Goal: Task Accomplishment & Management: Manage account settings

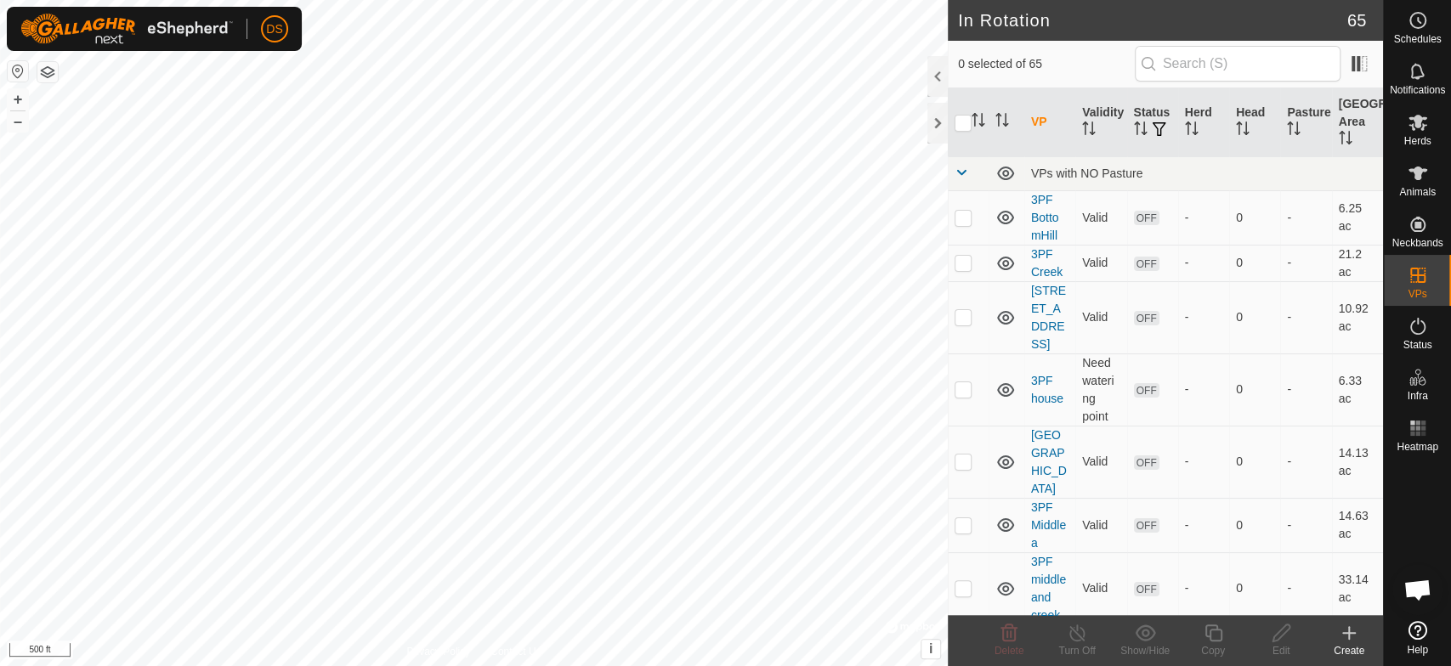
scroll to position [117, 0]
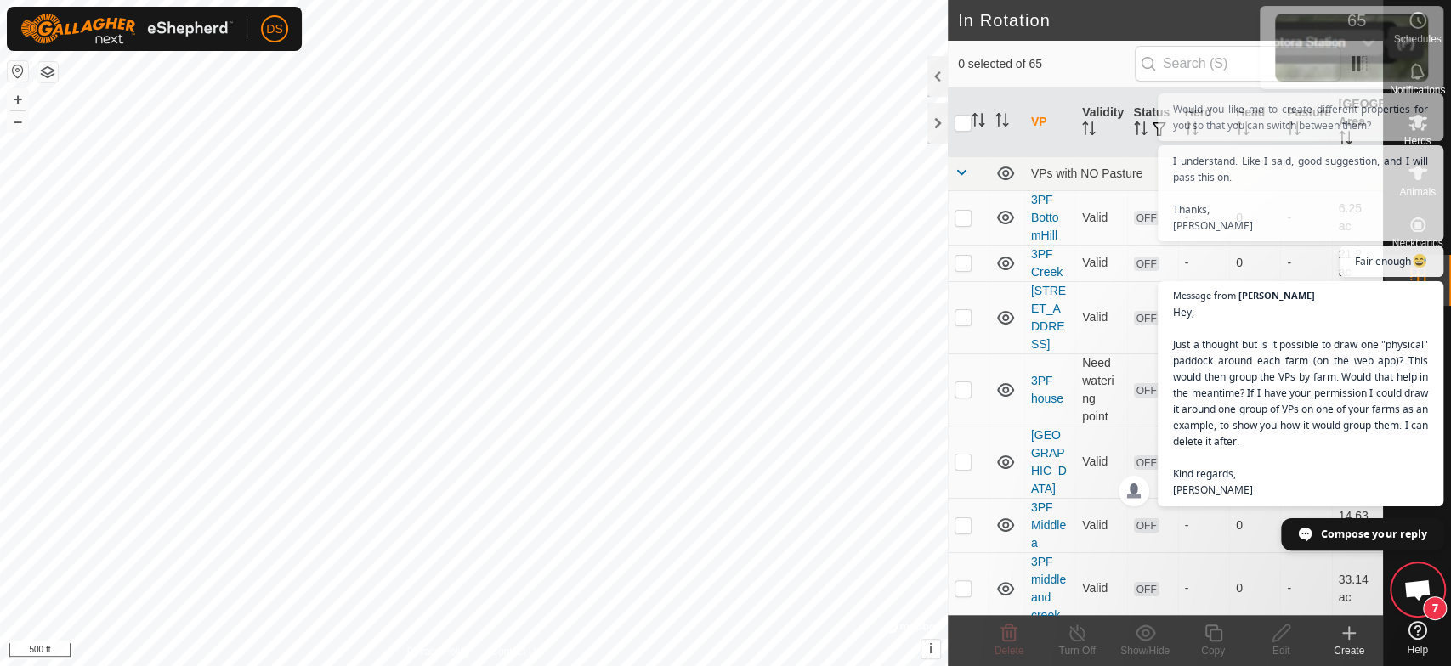
click at [1302, 535] on span "Open chat" at bounding box center [1305, 535] width 14 height 14
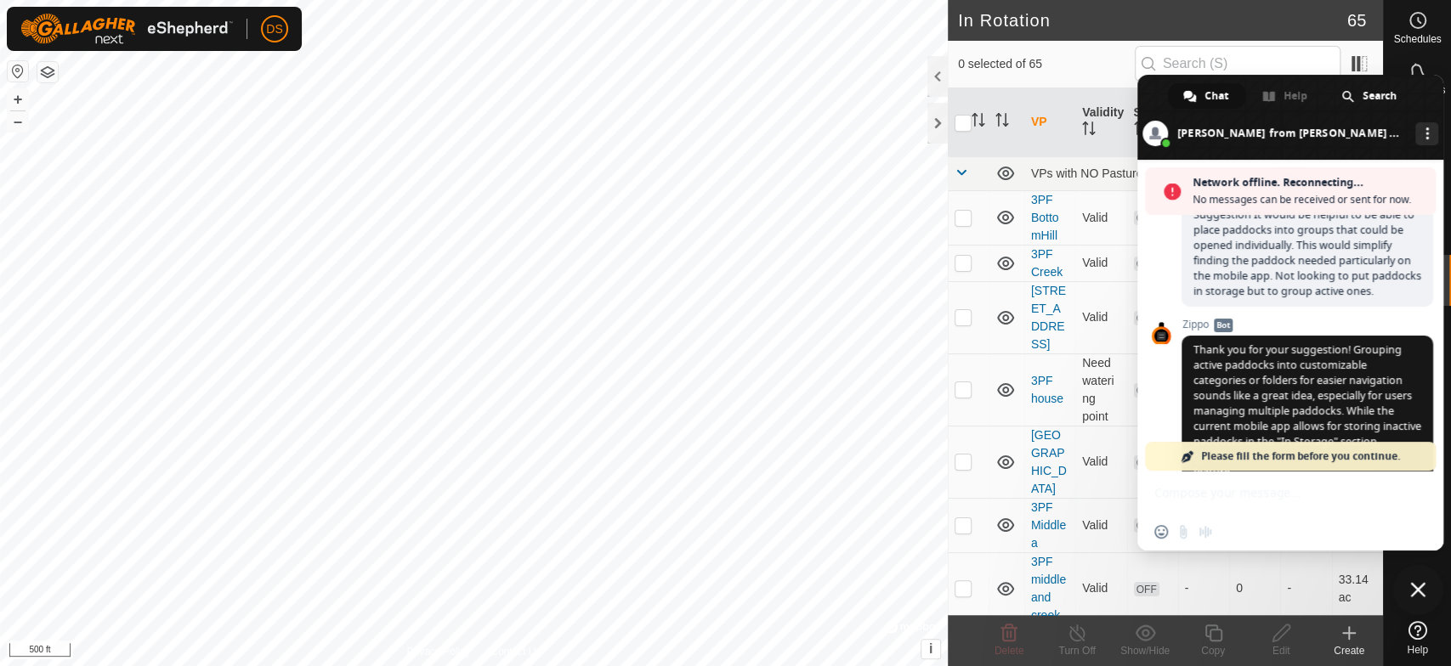
scroll to position [2086, 0]
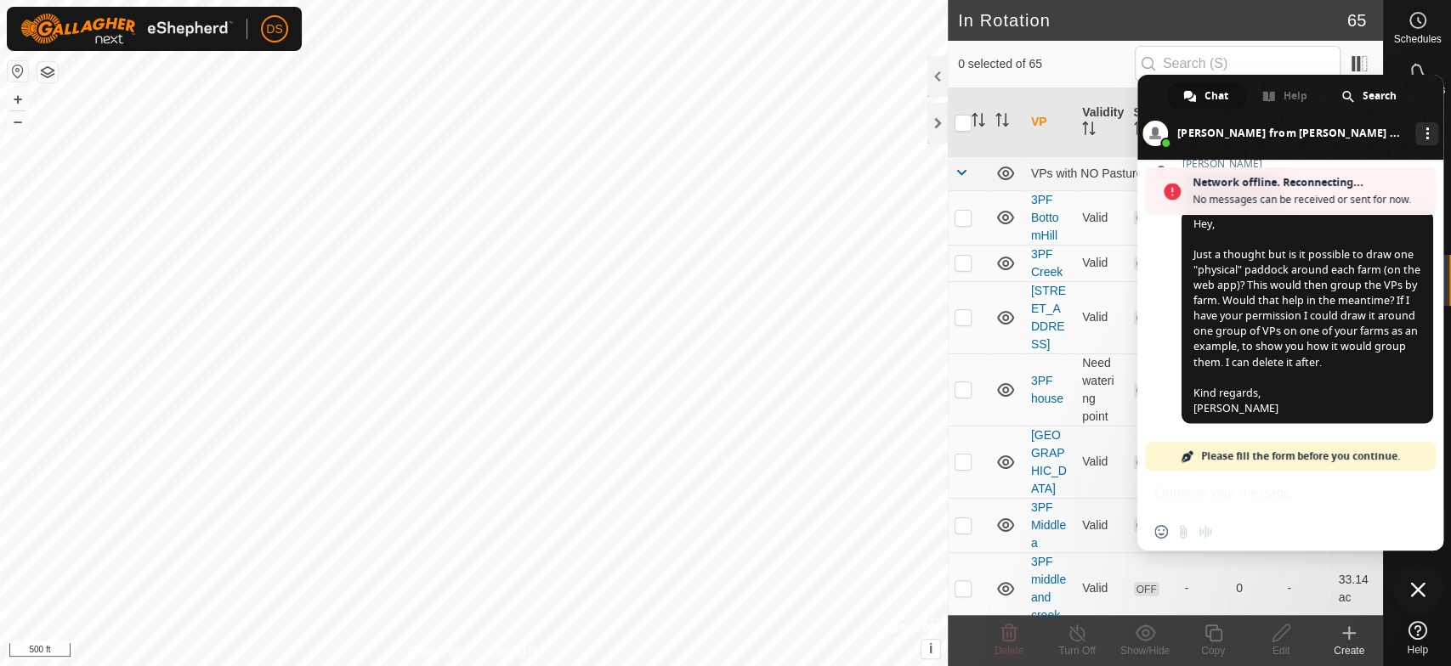
click at [1236, 460] on span "Please fill the form before you continue." at bounding box center [1300, 456] width 199 height 29
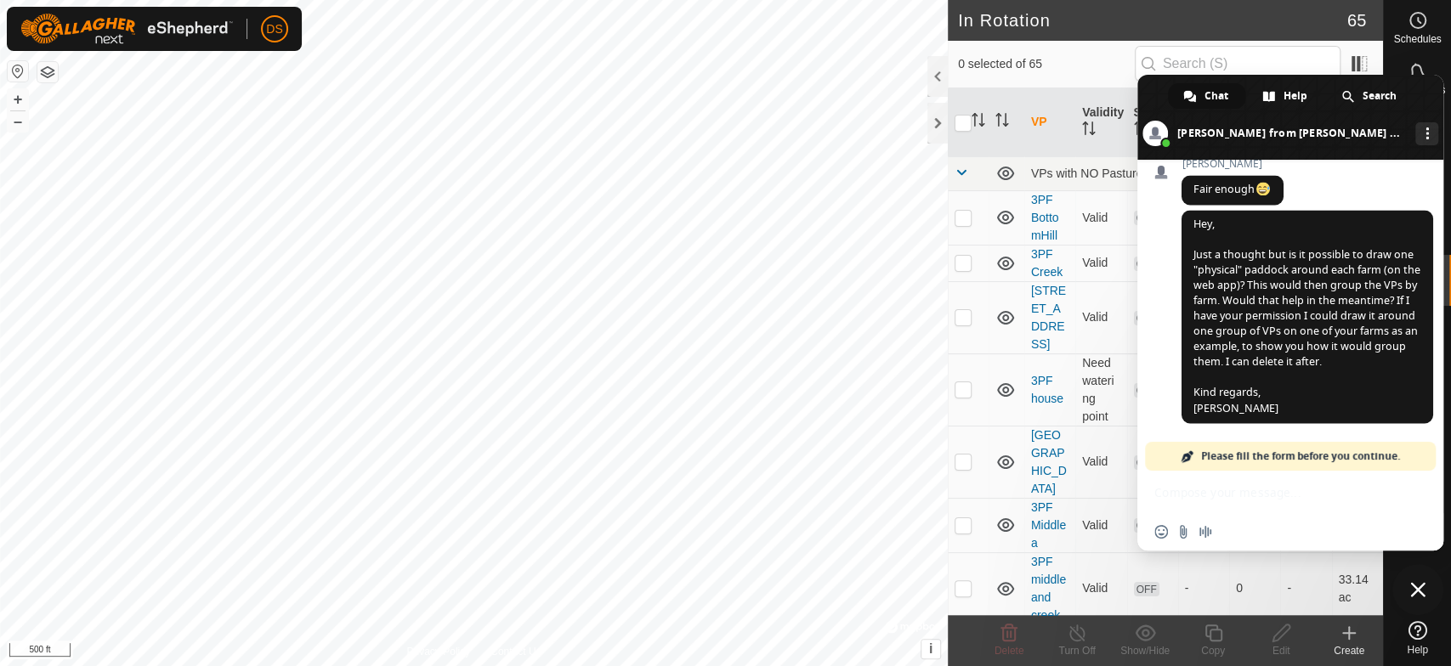
scroll to position [2031, 0]
click at [1223, 534] on div "Insert an emoji Send a file Audio message" at bounding box center [1290, 531] width 306 height 37
click at [1203, 452] on span "Please fill the form before you continue." at bounding box center [1300, 456] width 199 height 29
click at [1250, 450] on span "Please fill the form before you continue." at bounding box center [1300, 456] width 199 height 29
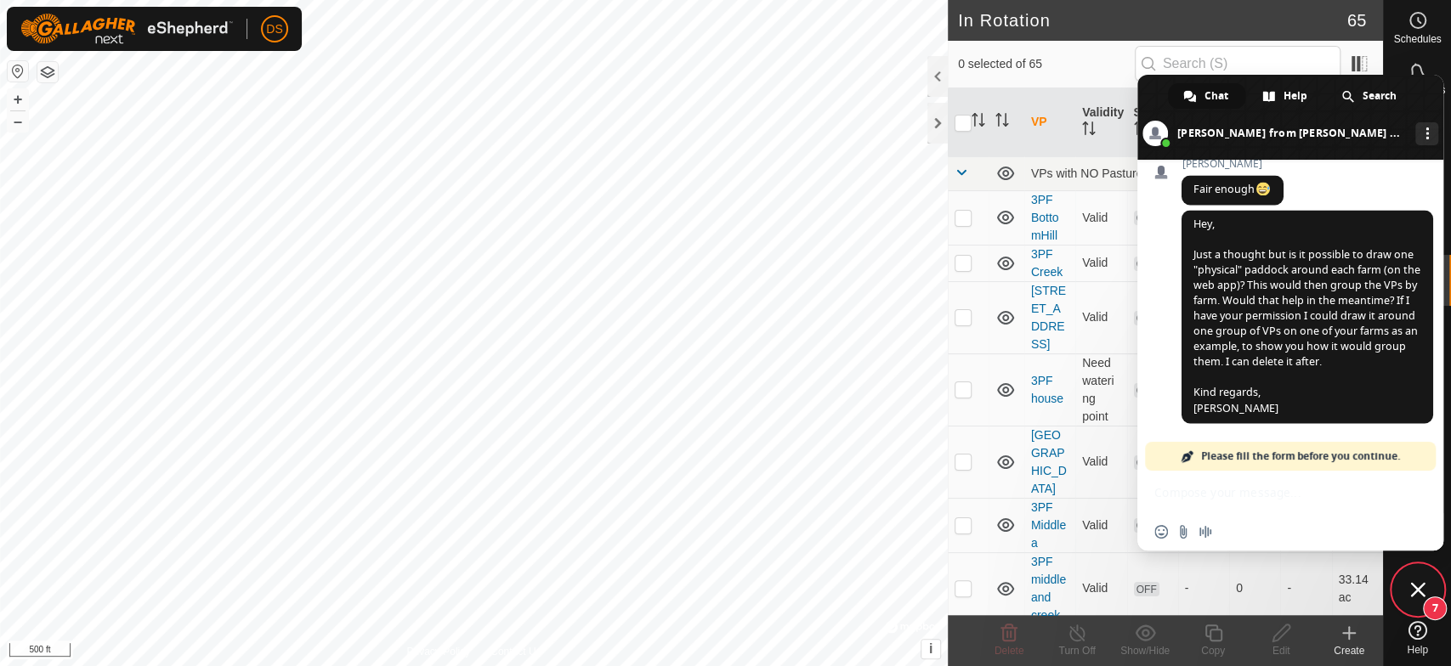
click at [1241, 537] on div "Insert an emoji Send a file Audio message" at bounding box center [1290, 531] width 306 height 37
click at [1257, 532] on div "Insert an emoji Send a file Audio message" at bounding box center [1290, 531] width 306 height 37
click at [1209, 493] on div "Network offline. Reconnecting... No messages can be received or sent for now. S…" at bounding box center [1290, 355] width 306 height 391
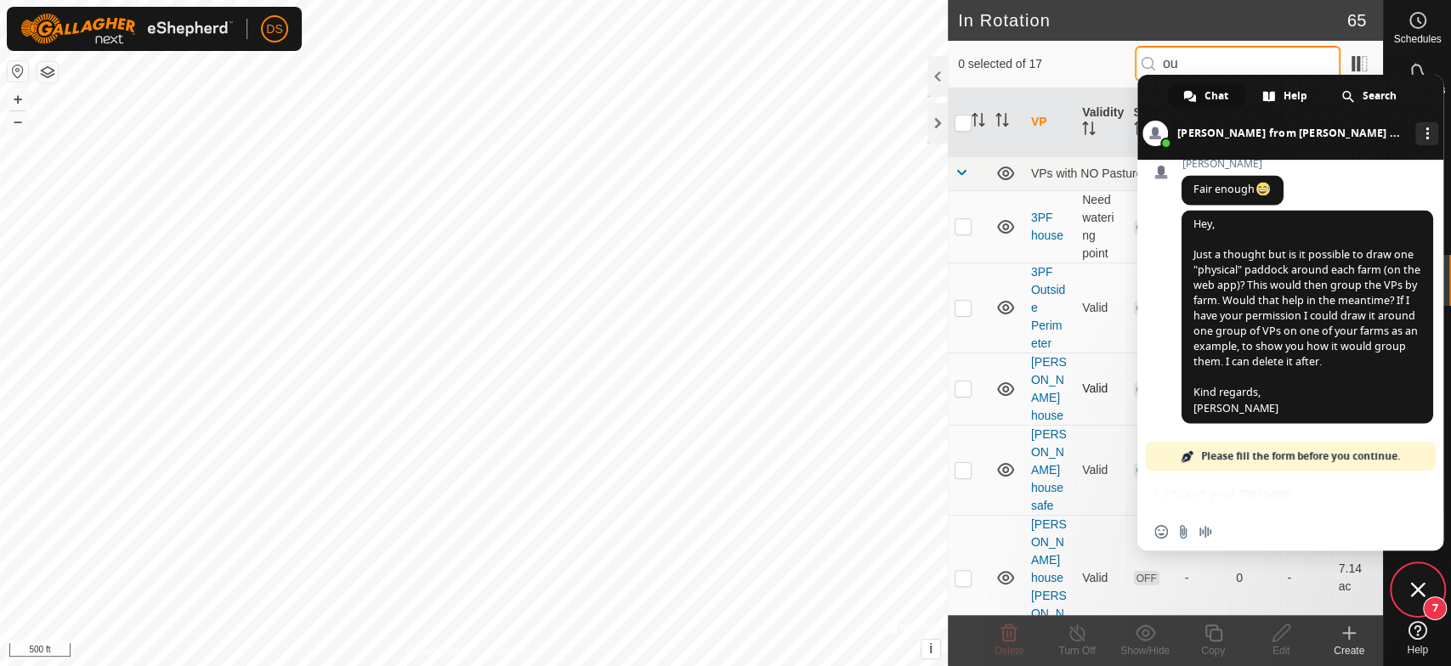
type input "ou"
click at [1292, 454] on span "Please fill the form before you continue." at bounding box center [1300, 456] width 199 height 29
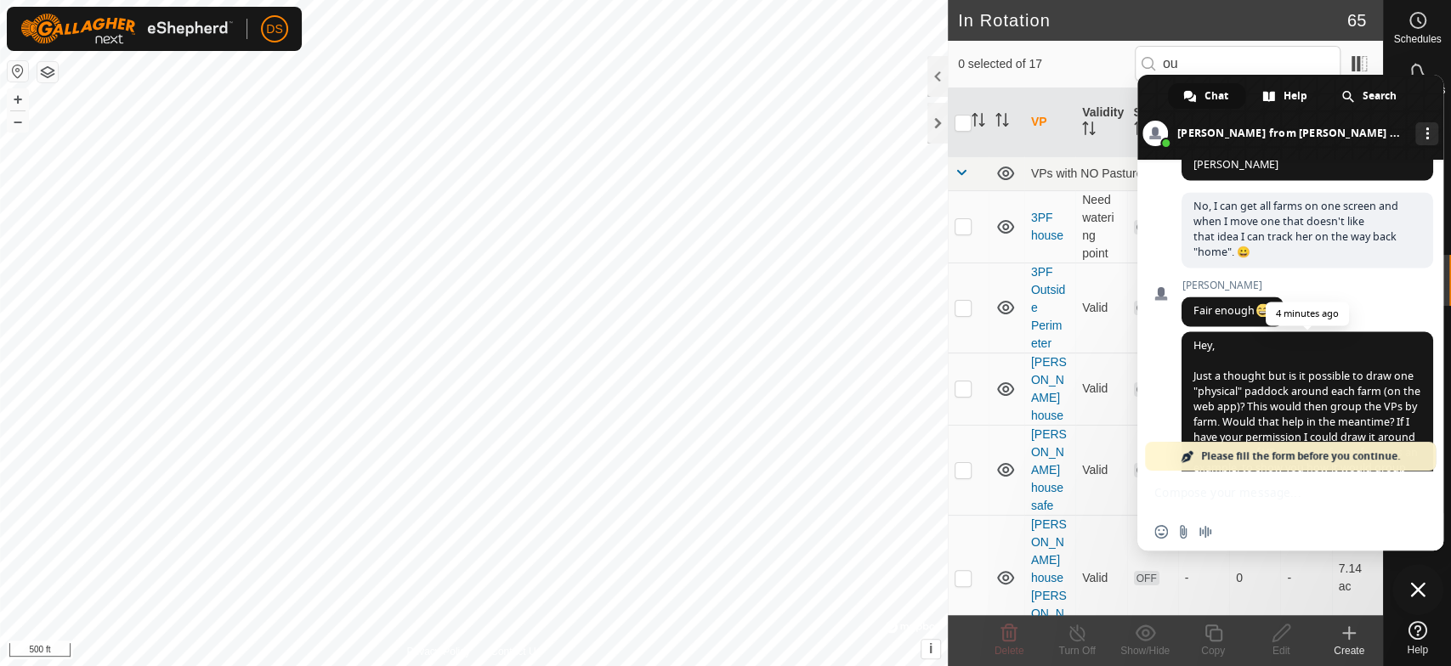
scroll to position [1577, 0]
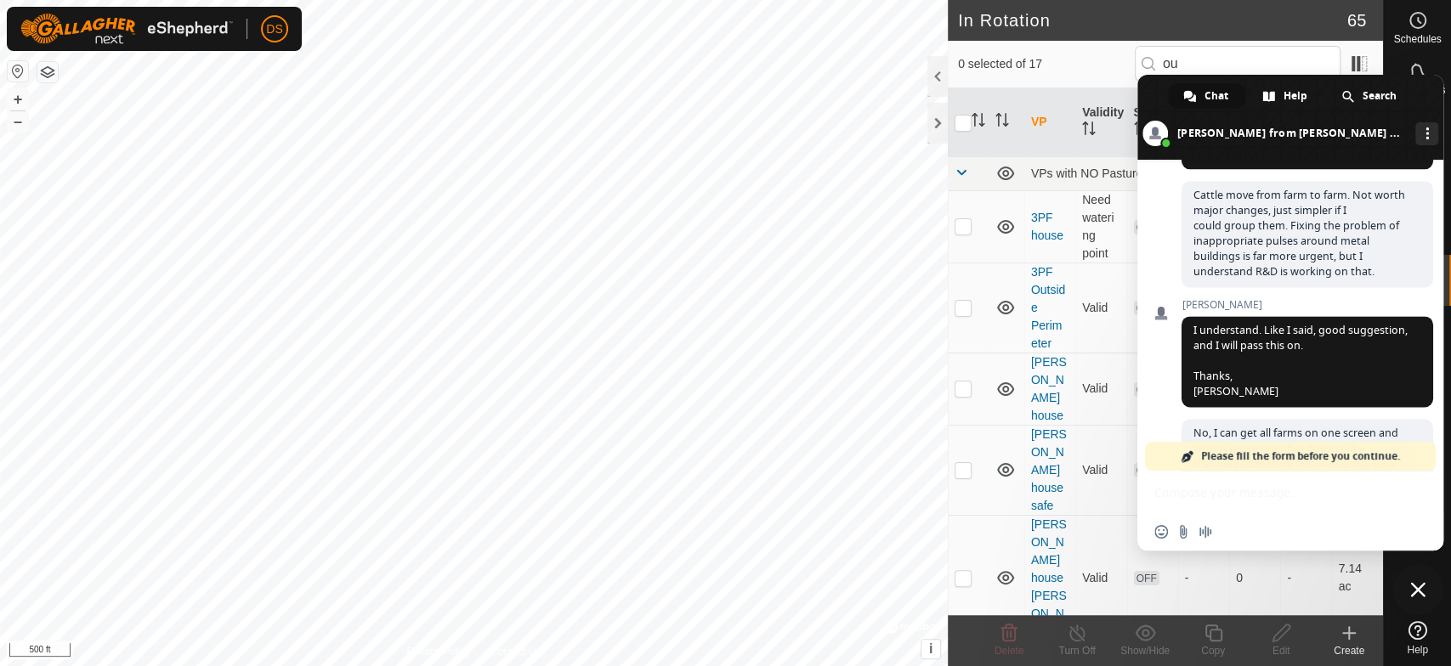
click at [1287, 454] on span "Please fill the form before you continue." at bounding box center [1300, 456] width 199 height 29
click at [1206, 93] on span "Chat" at bounding box center [1216, 95] width 24 height 25
click at [1251, 497] on div "Network offline. Reconnecting... No messages can be received or sent for now. S…" at bounding box center [1290, 355] width 306 height 391
click at [1264, 452] on span "Please fill the form before you continue." at bounding box center [1300, 456] width 199 height 29
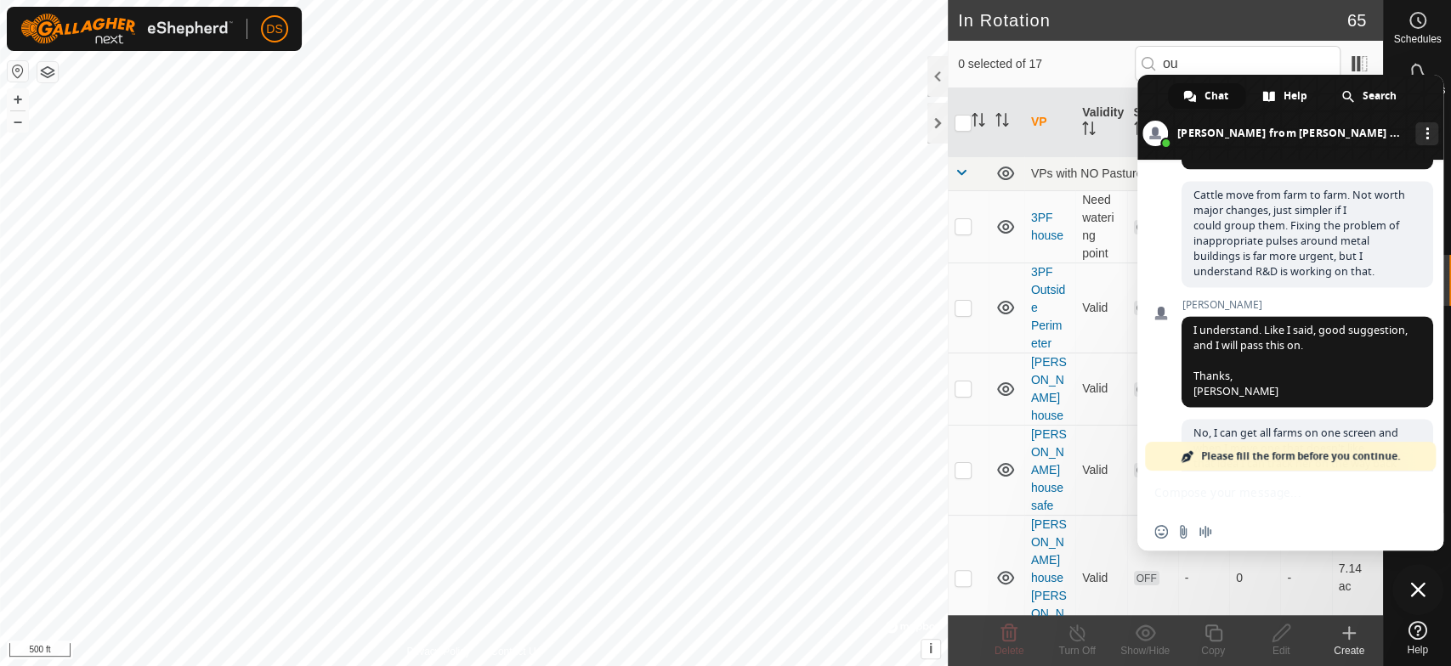
click at [1264, 452] on span "Please fill the form before you continue." at bounding box center [1300, 456] width 199 height 29
click at [1303, 169] on span "Would you like me to create different properties for you so that you can switch…" at bounding box center [1307, 139] width 252 height 60
click at [1439, 92] on span at bounding box center [1290, 117] width 306 height 85
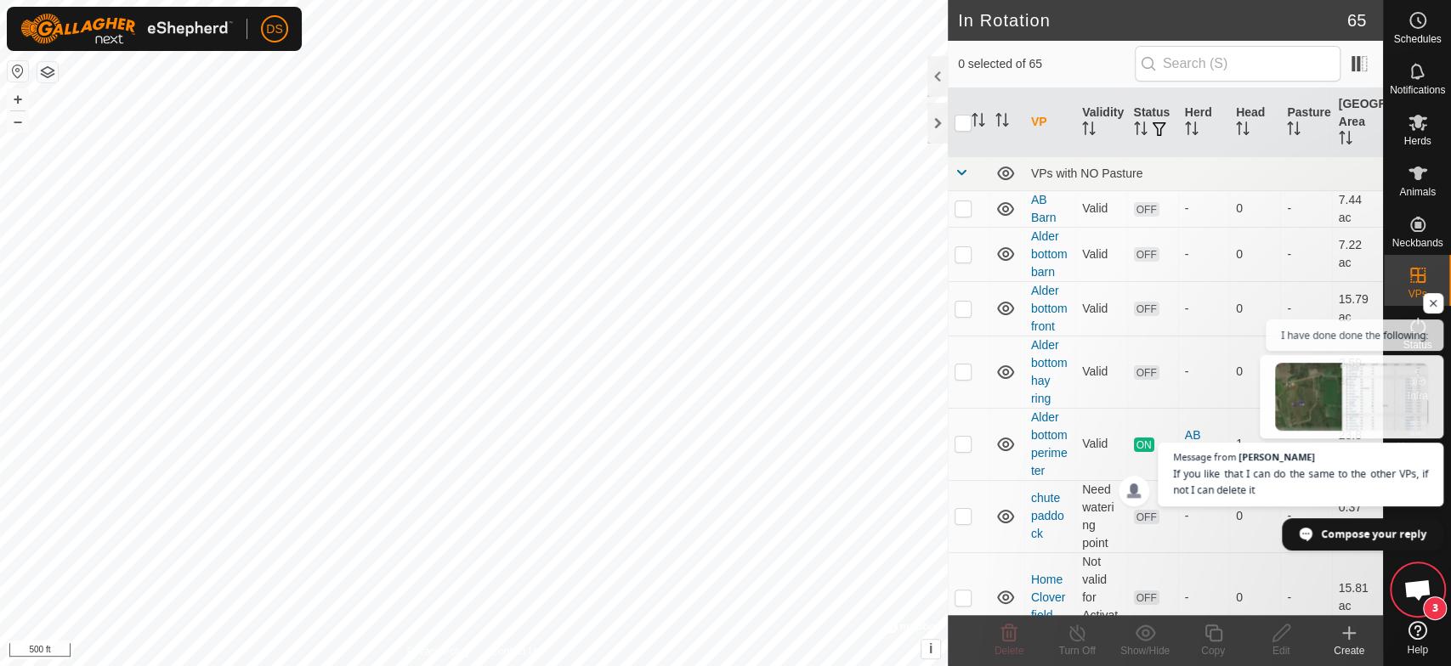
scroll to position [1577, 0]
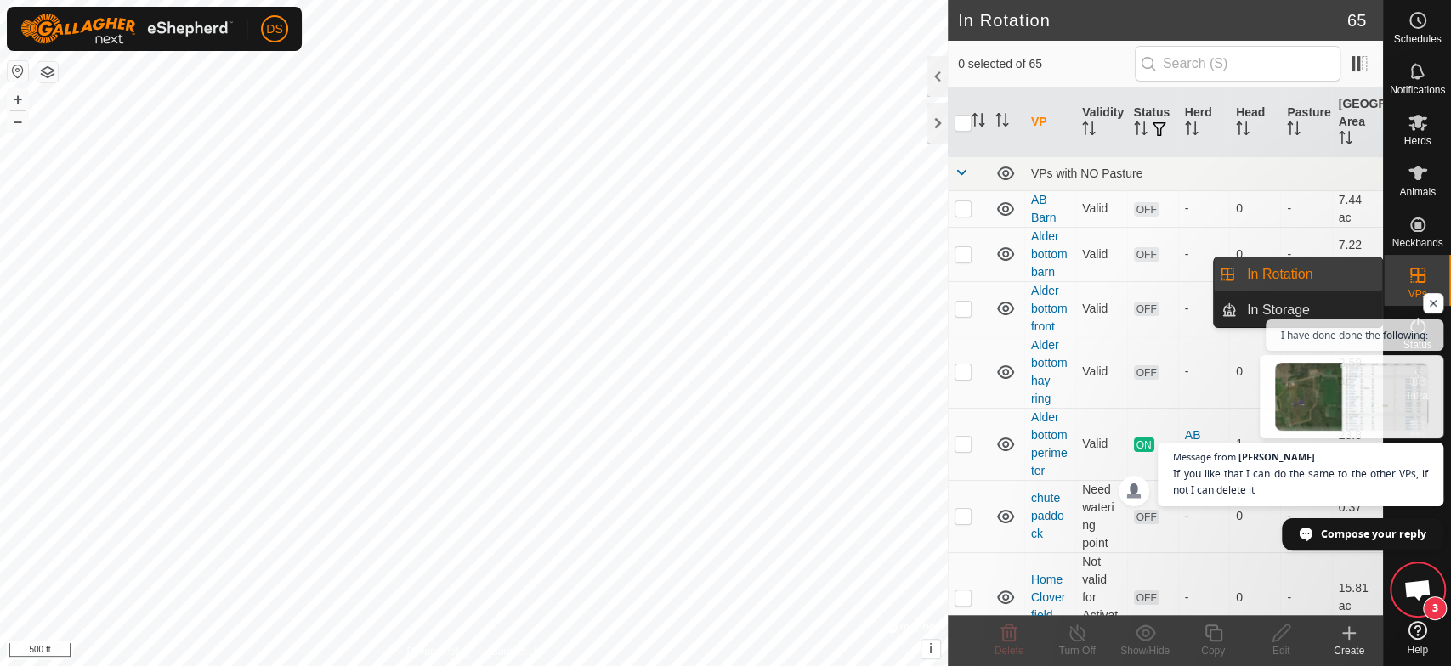
click at [1415, 277] on icon at bounding box center [1417, 275] width 20 height 20
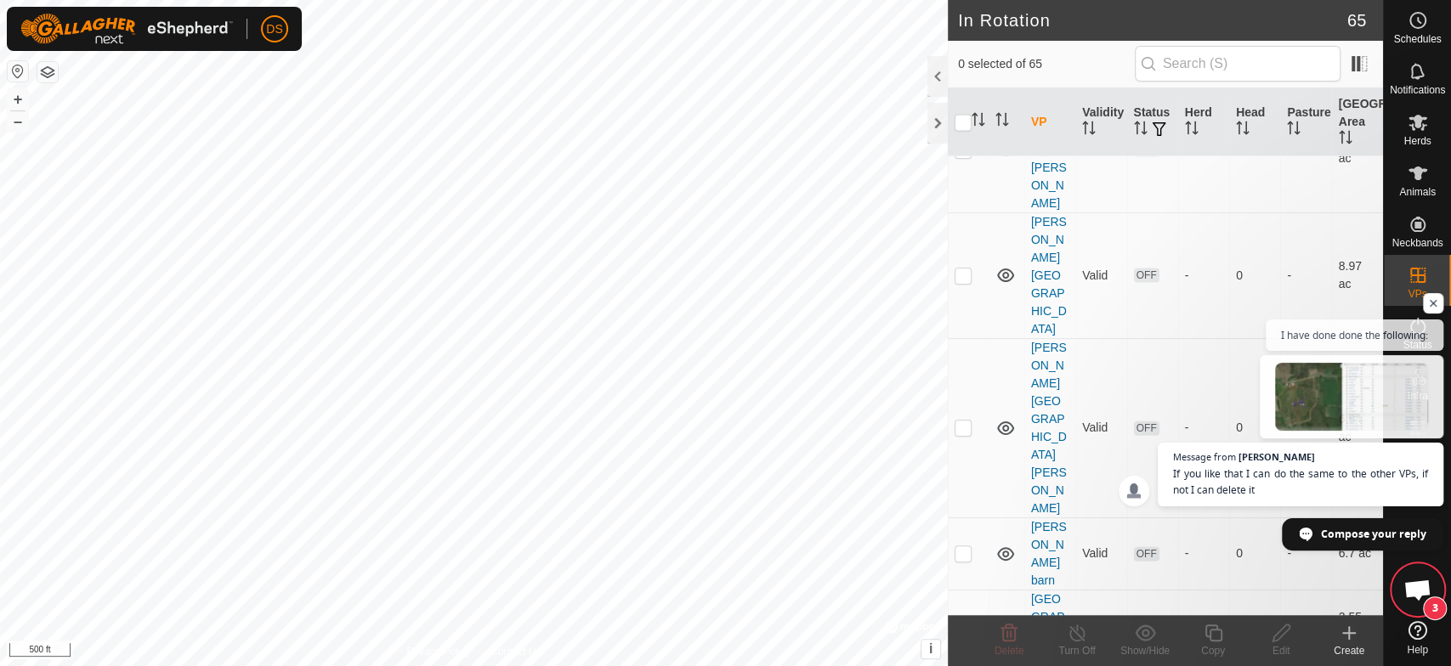
scroll to position [2549, 0]
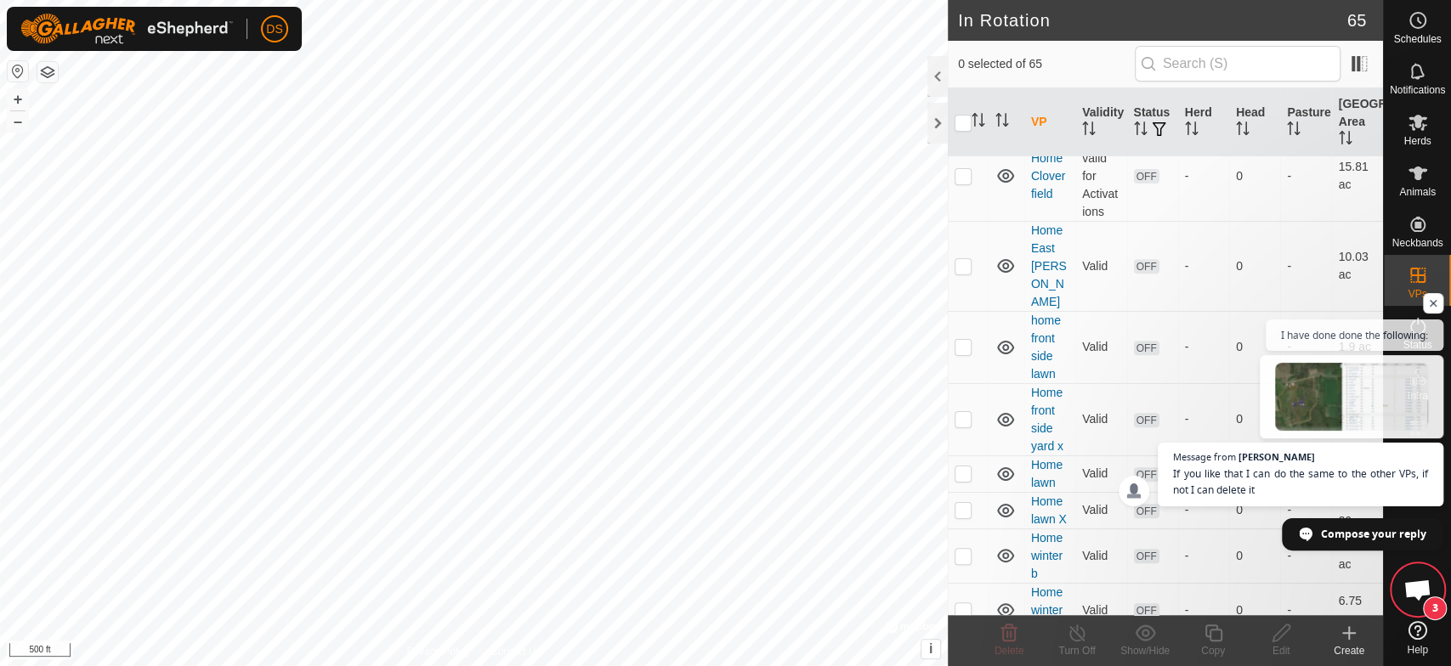
scroll to position [283, 0]
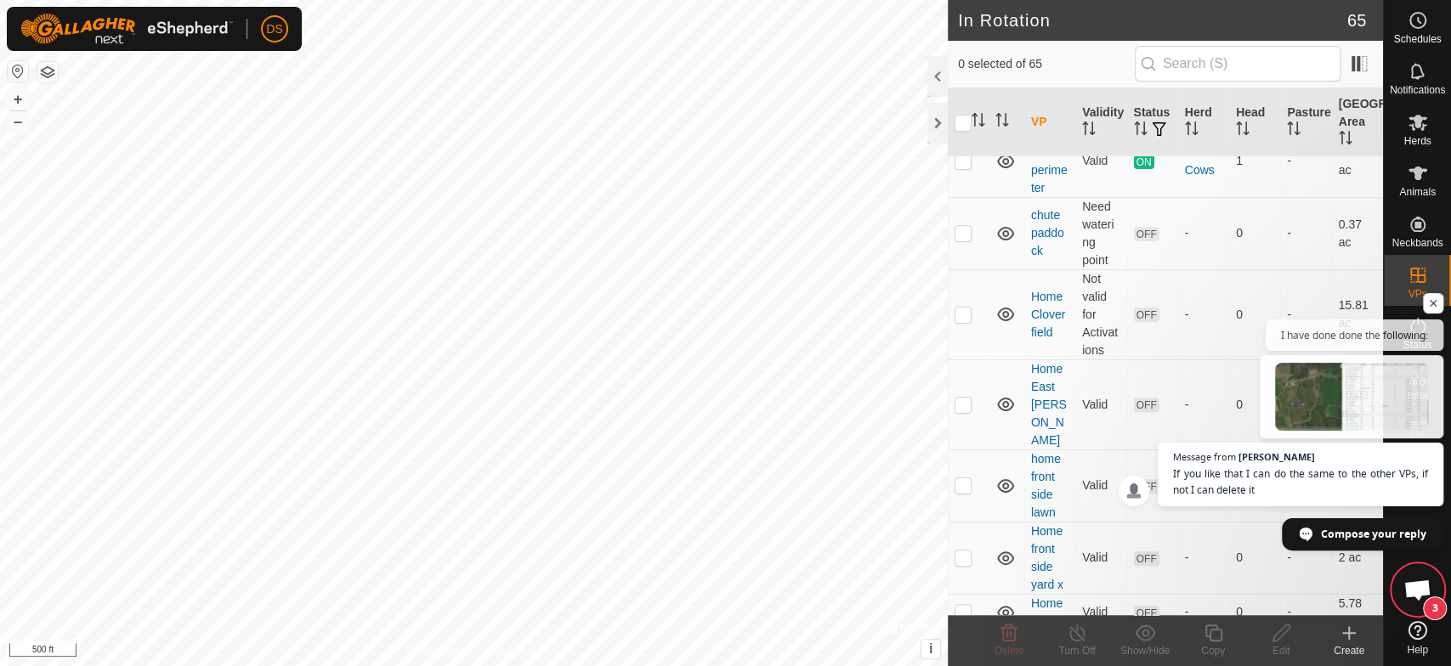
click at [884, 622] on div "Privacy Policy Contact Us 106TFPLuna 3581067274 AB Cows Alder bottom perimeter …" at bounding box center [473, 333] width 947 height 666
click at [1350, 633] on icon at bounding box center [1349, 633] width 12 height 0
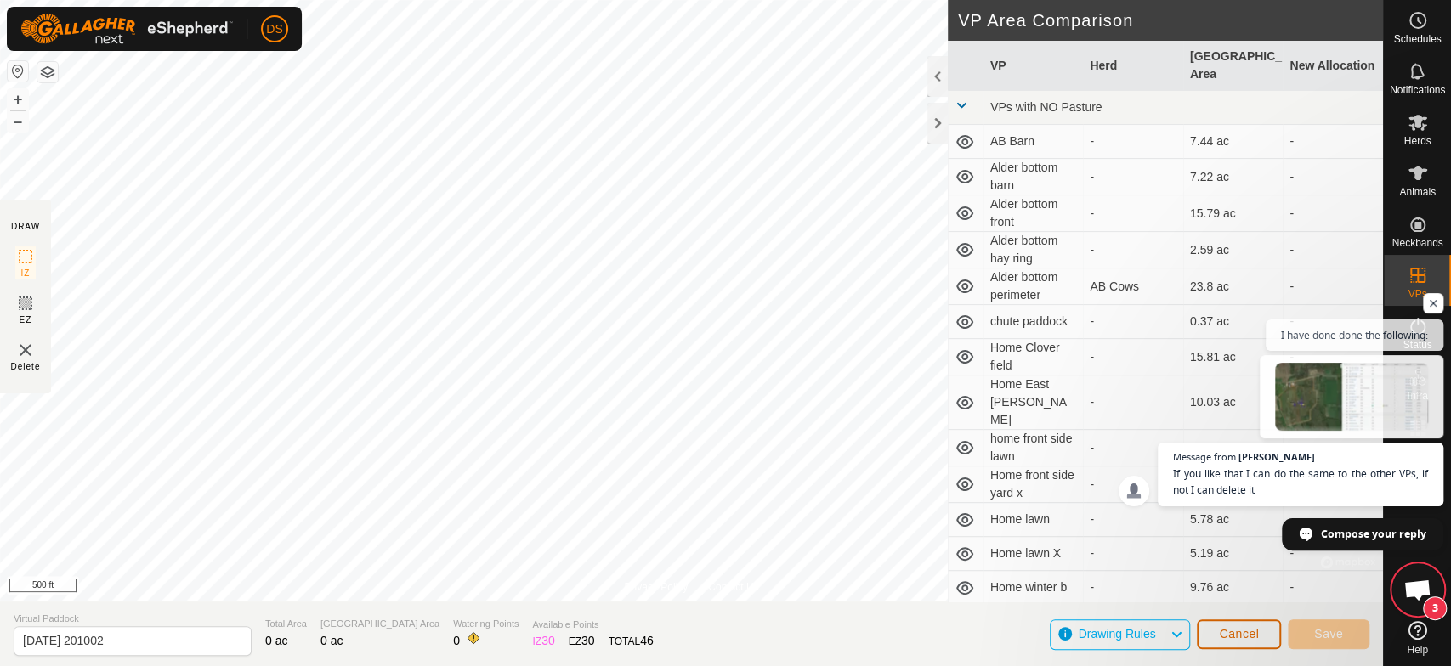
click at [1244, 631] on span "Cancel" at bounding box center [1239, 634] width 40 height 14
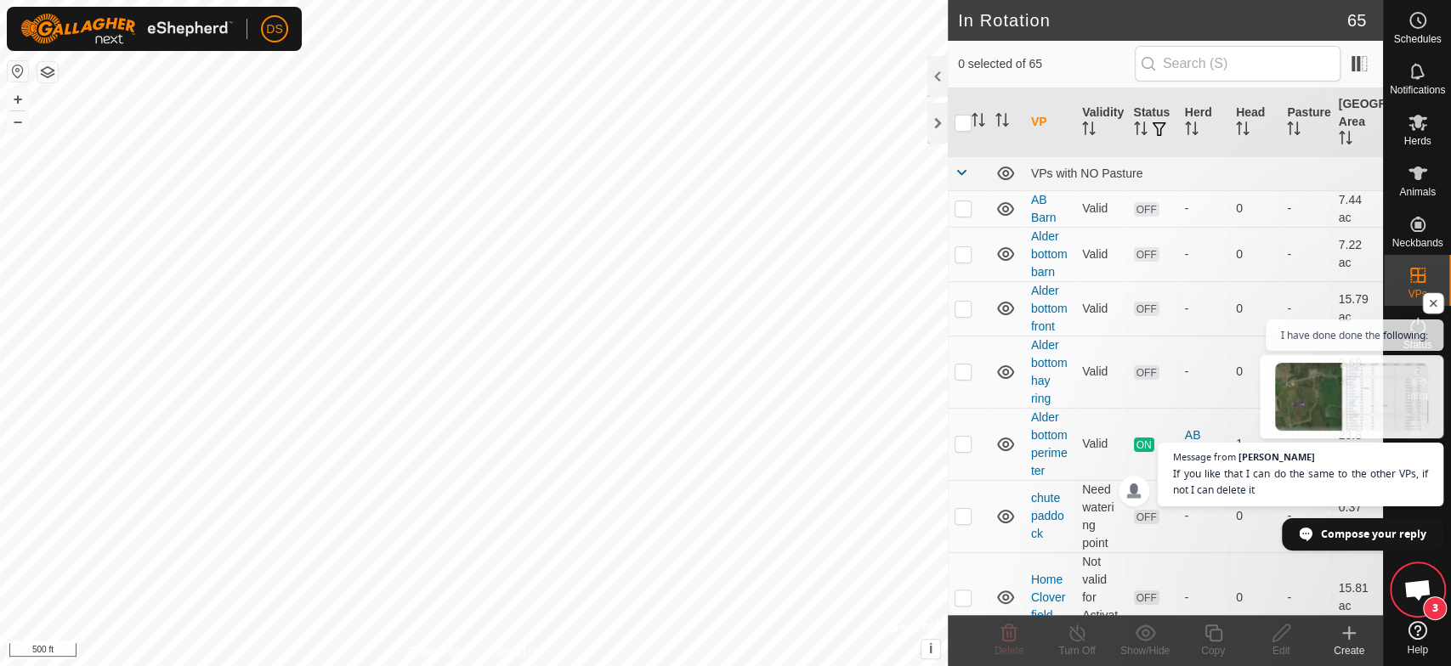
click at [1428, 300] on span "Open chat" at bounding box center [1432, 303] width 21 height 21
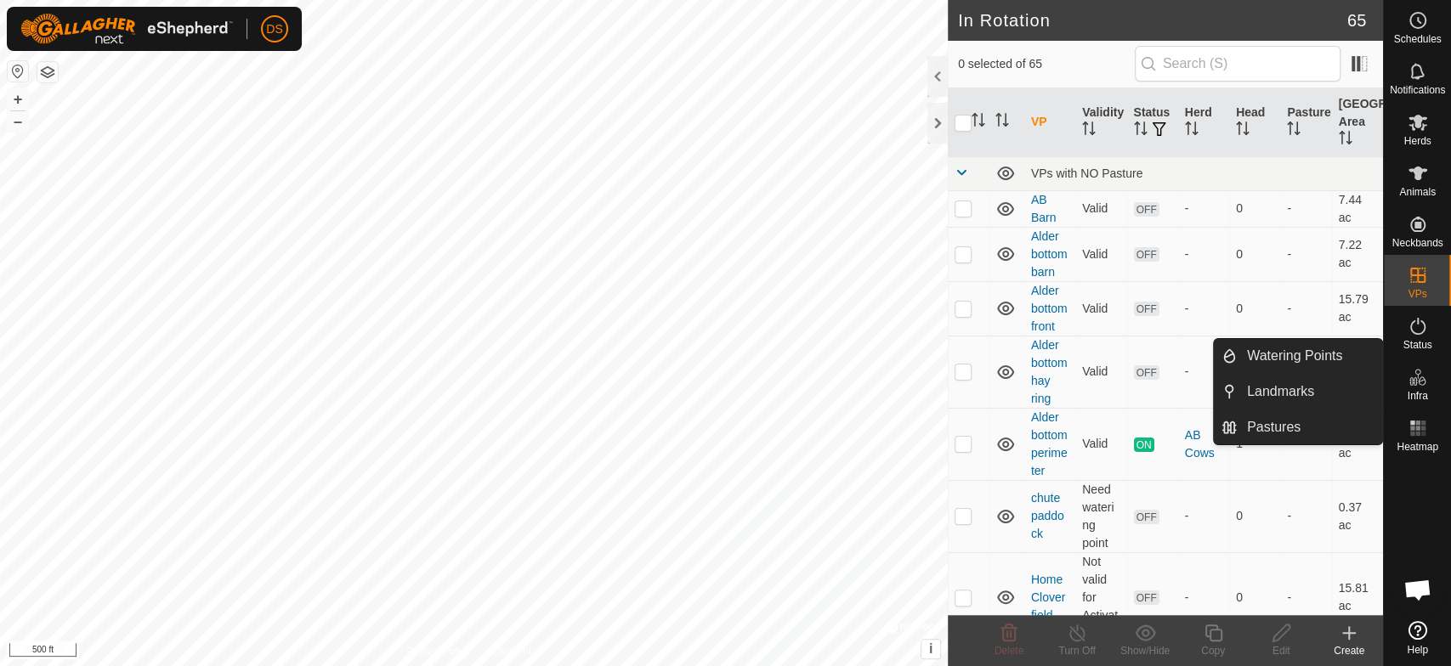
click at [1411, 383] on icon at bounding box center [1412, 381] width 8 height 8
click at [1332, 425] on link "Pastures" at bounding box center [1308, 427] width 145 height 34
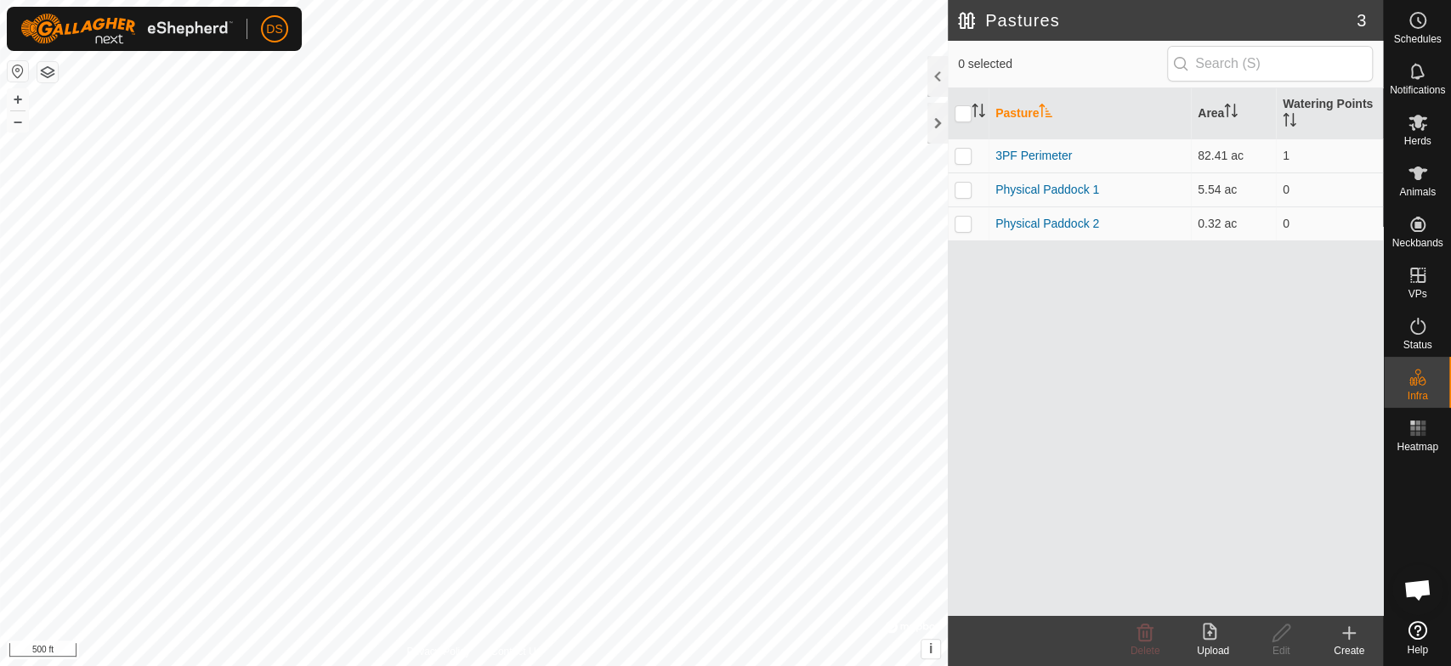
click at [1350, 631] on icon at bounding box center [1348, 633] width 20 height 20
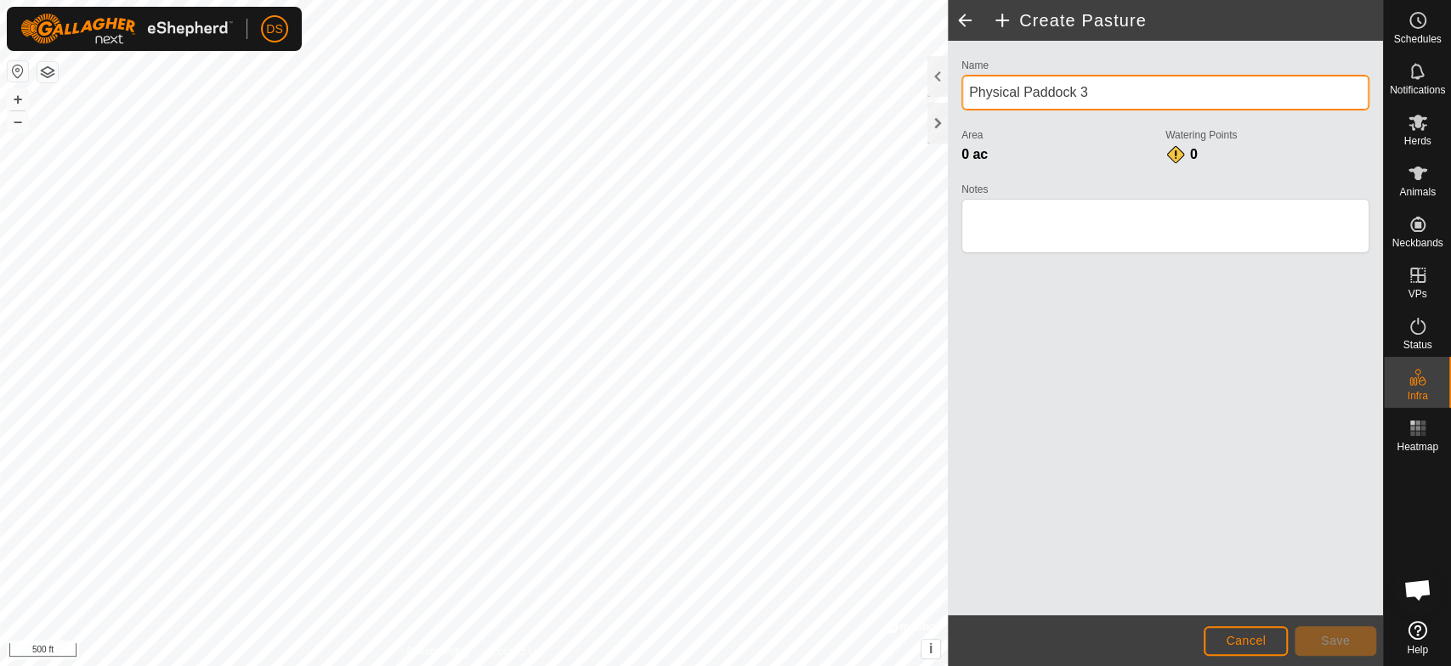
drag, startPoint x: 1098, startPoint y: 89, endPoint x: 967, endPoint y: 89, distance: 130.9
click at [967, 89] on input "Physical Paddock 3" at bounding box center [1165, 93] width 408 height 36
type input "Alder Bottom"
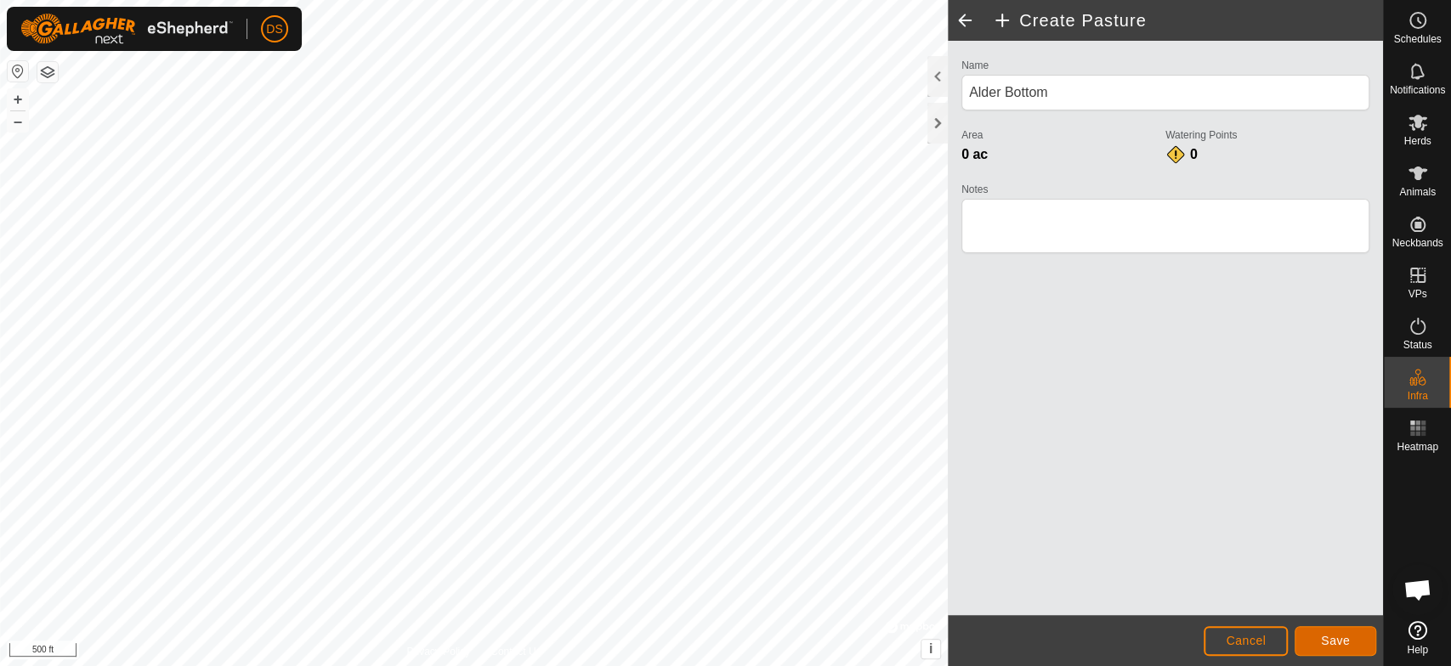
click at [1334, 641] on span "Save" at bounding box center [1335, 641] width 29 height 14
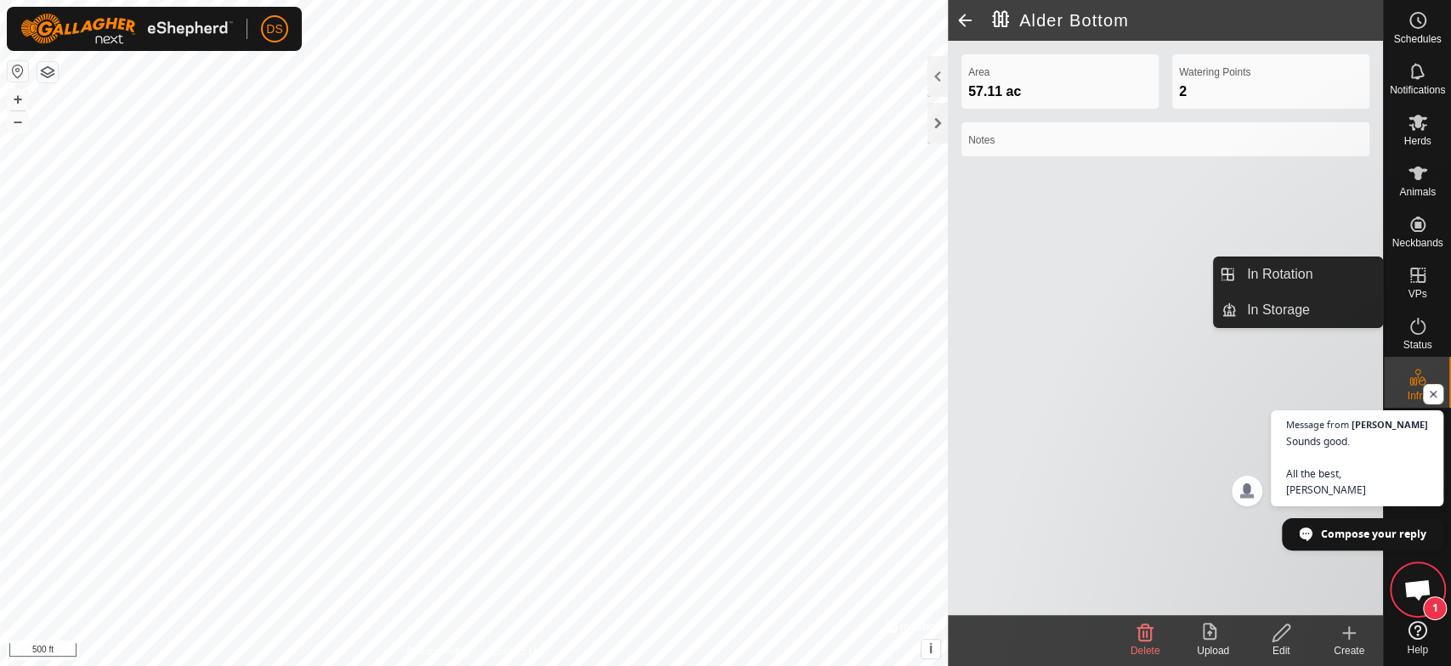
click at [1413, 278] on icon at bounding box center [1417, 275] width 20 height 20
click at [1297, 266] on link "In Rotation" at bounding box center [1308, 274] width 145 height 34
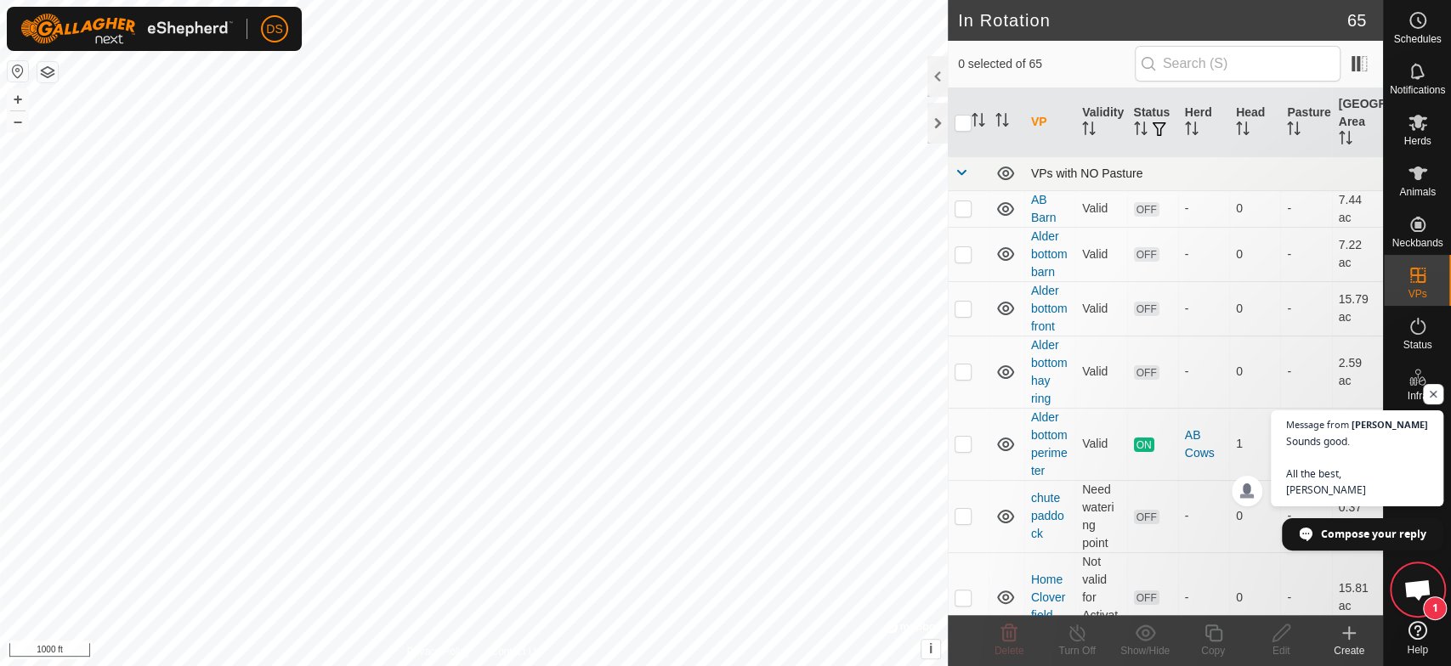
click at [965, 169] on span at bounding box center [961, 173] width 14 height 14
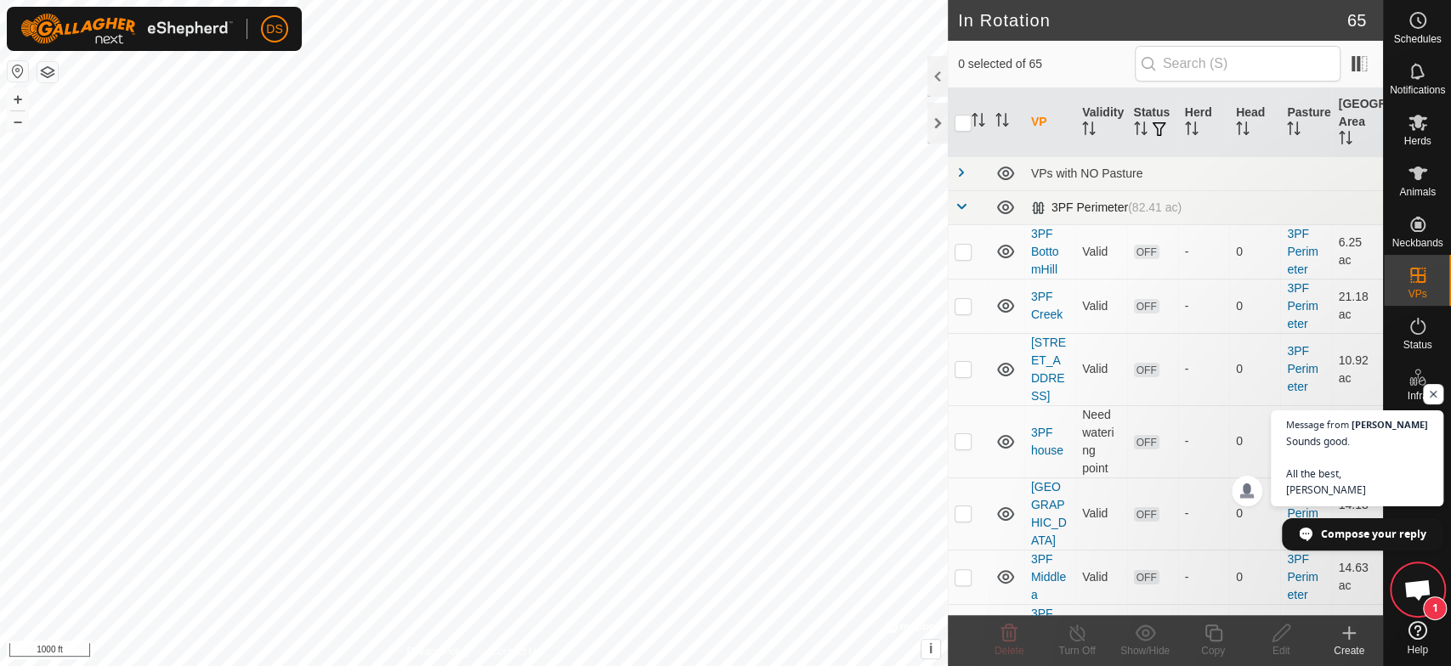
click at [959, 202] on span at bounding box center [961, 207] width 14 height 14
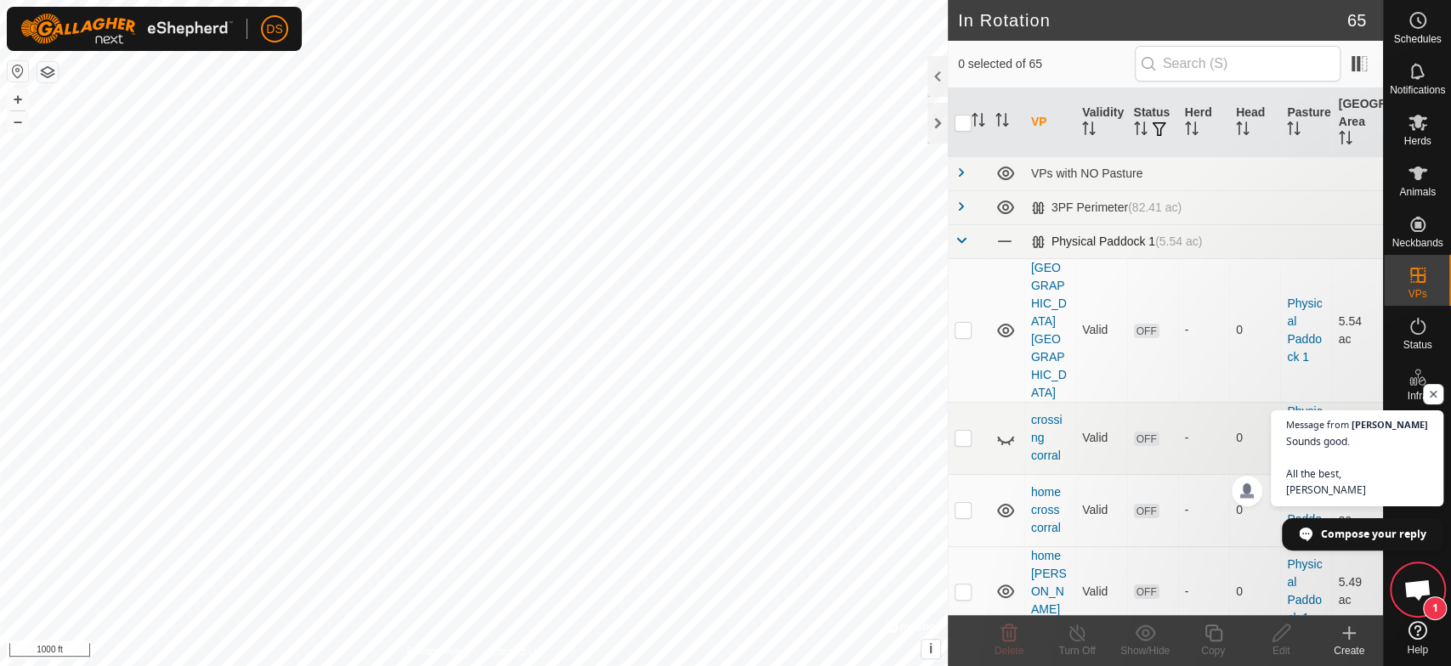
click at [962, 240] on span at bounding box center [961, 241] width 14 height 14
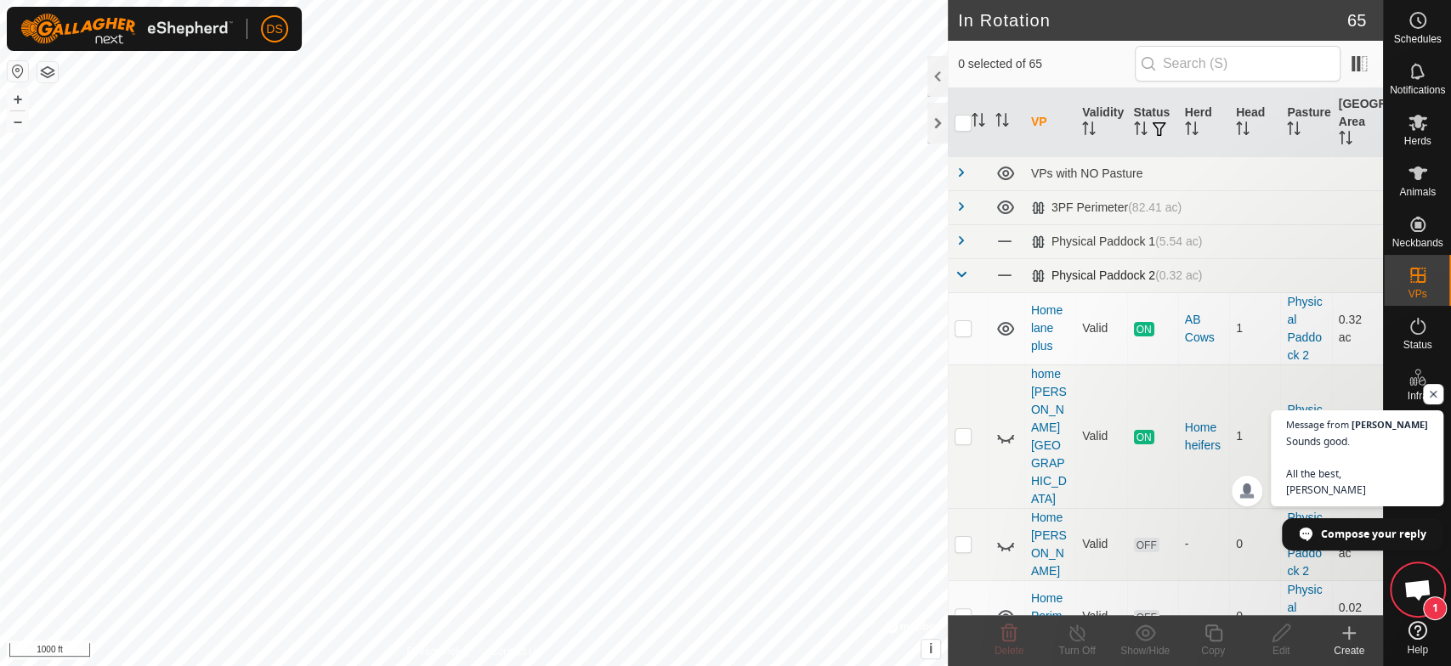
click at [958, 274] on span at bounding box center [961, 275] width 14 height 14
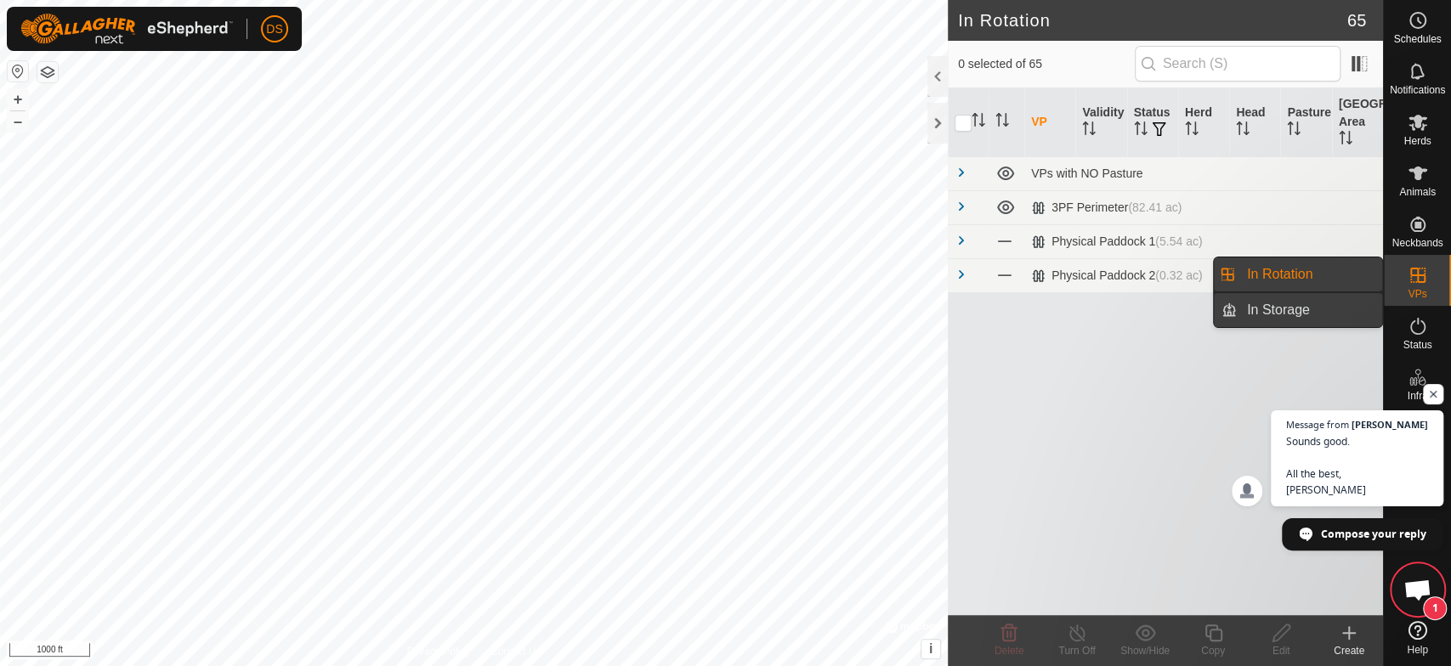
click at [1361, 303] on link "In Storage" at bounding box center [1308, 310] width 145 height 34
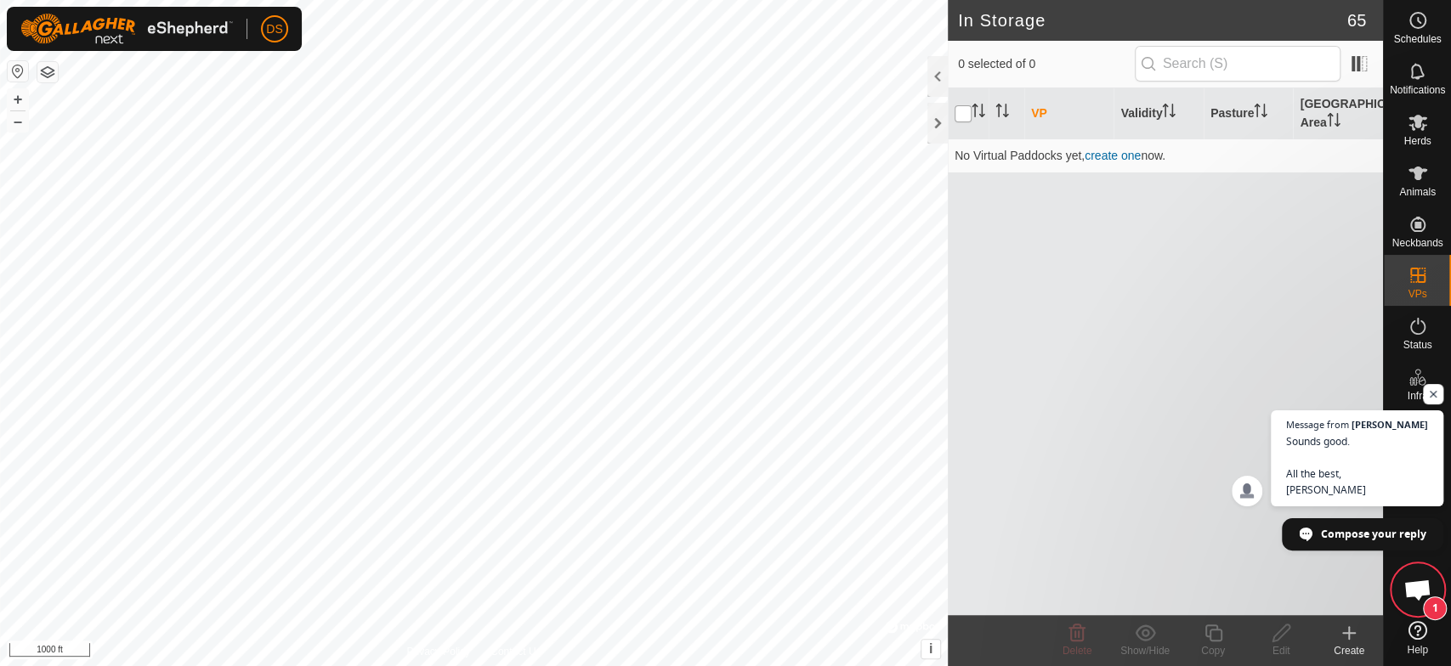
click at [964, 110] on input "checkbox" at bounding box center [962, 113] width 17 height 17
checkbox input "true"
click at [1185, 62] on input "text" at bounding box center [1237, 64] width 206 height 36
click at [1348, 534] on span "Compose your reply" at bounding box center [1374, 533] width 106 height 30
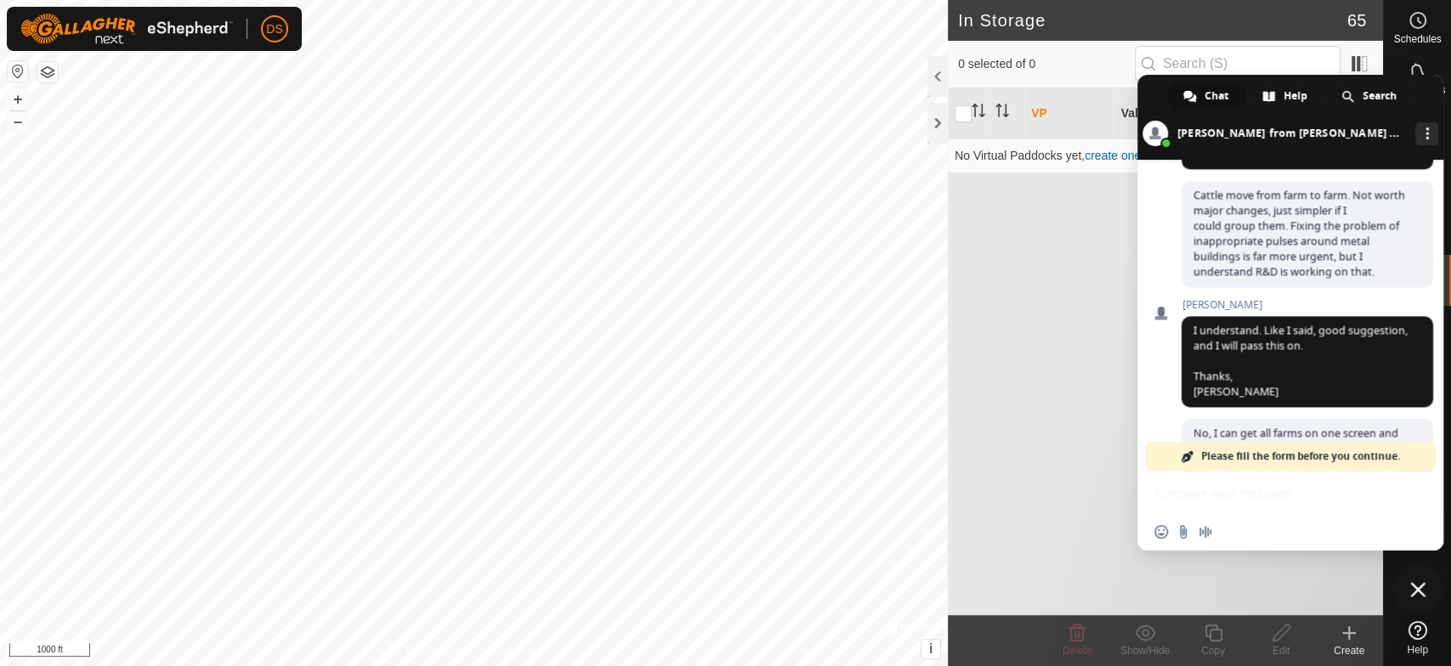
scroll to position [2474, 0]
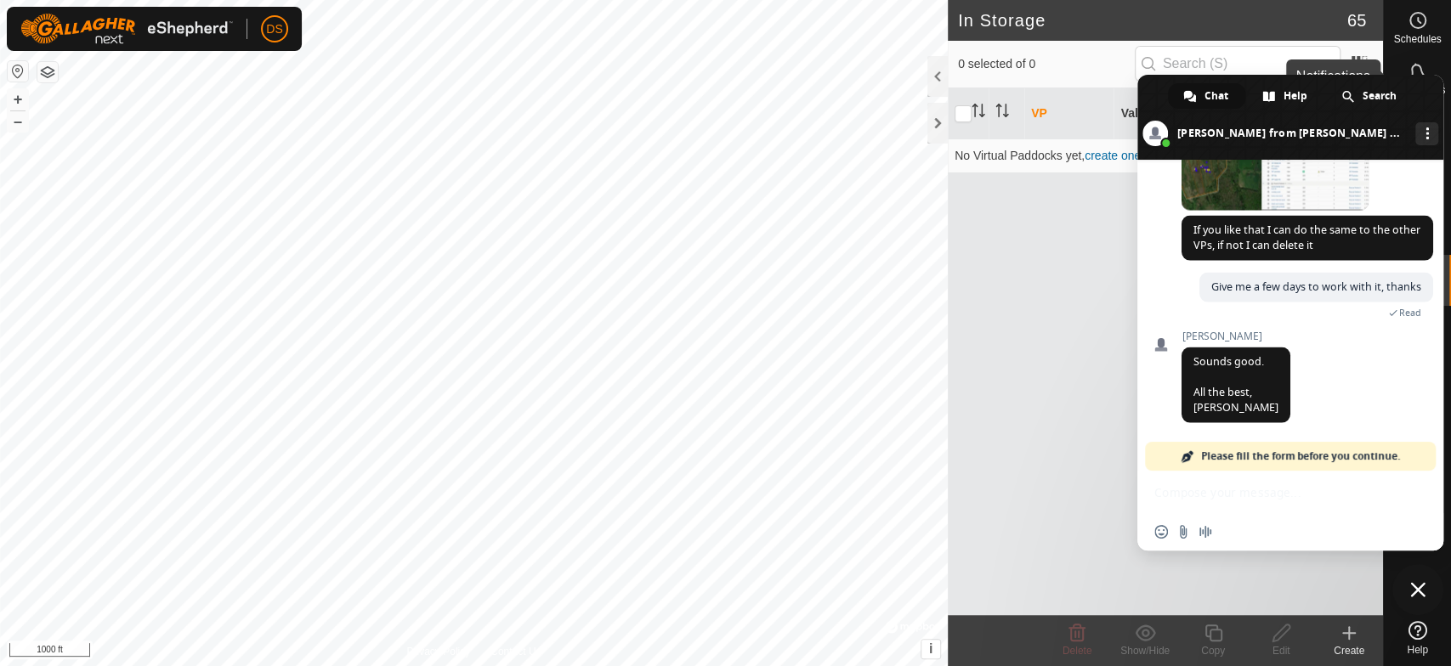
click at [1442, 93] on span "Notifications" at bounding box center [1416, 90] width 55 height 10
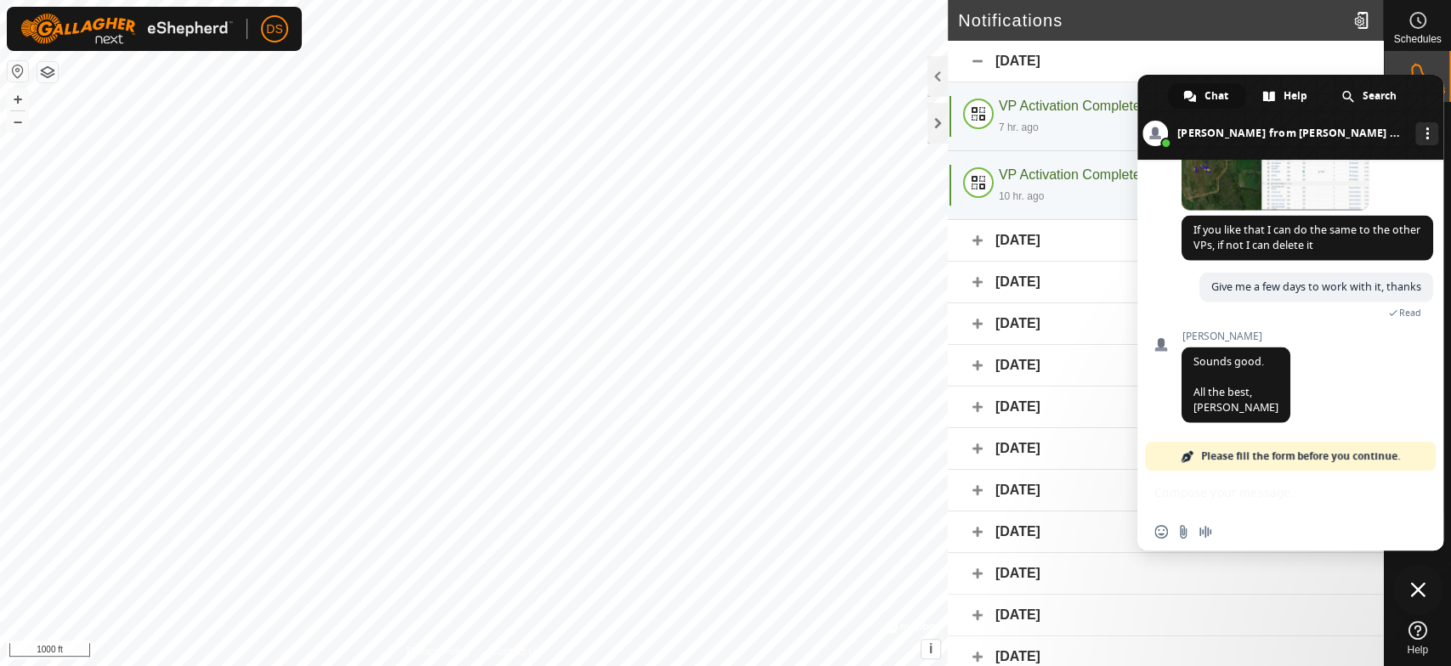
click at [1438, 133] on span at bounding box center [1290, 117] width 306 height 85
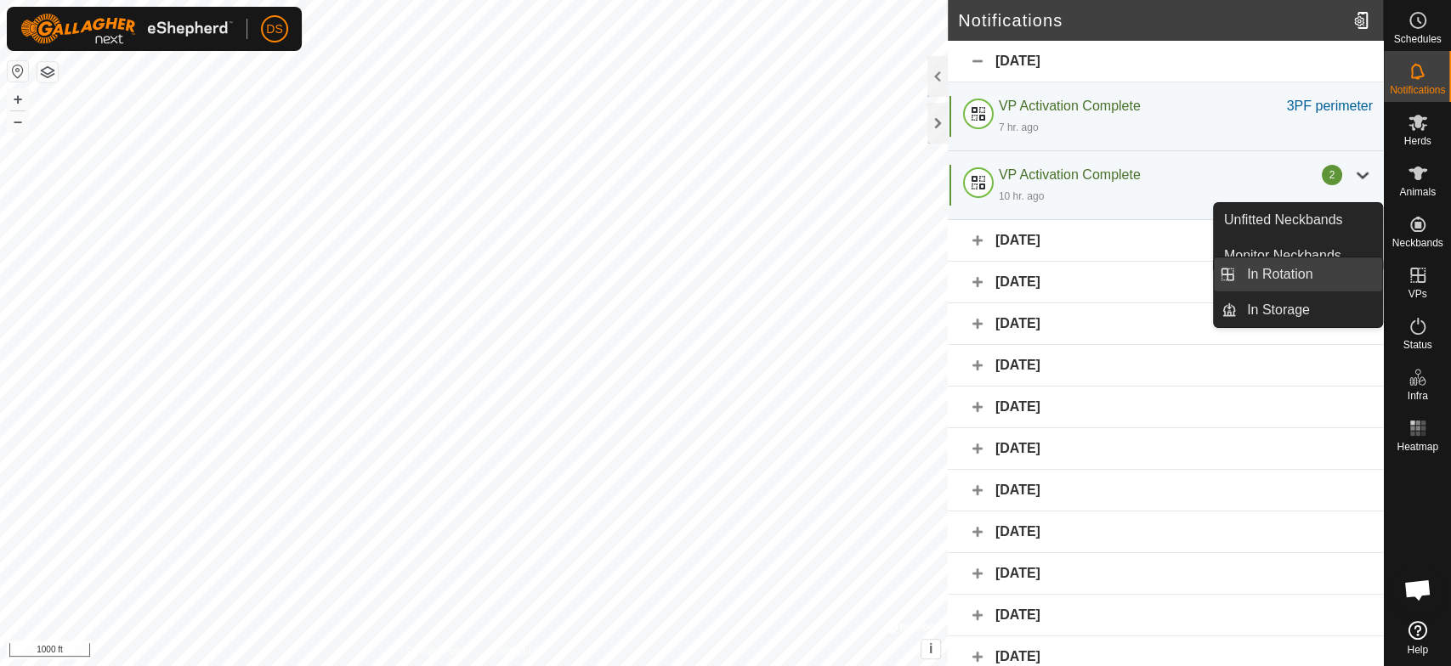
click at [1315, 279] on link "In Rotation" at bounding box center [1308, 274] width 145 height 34
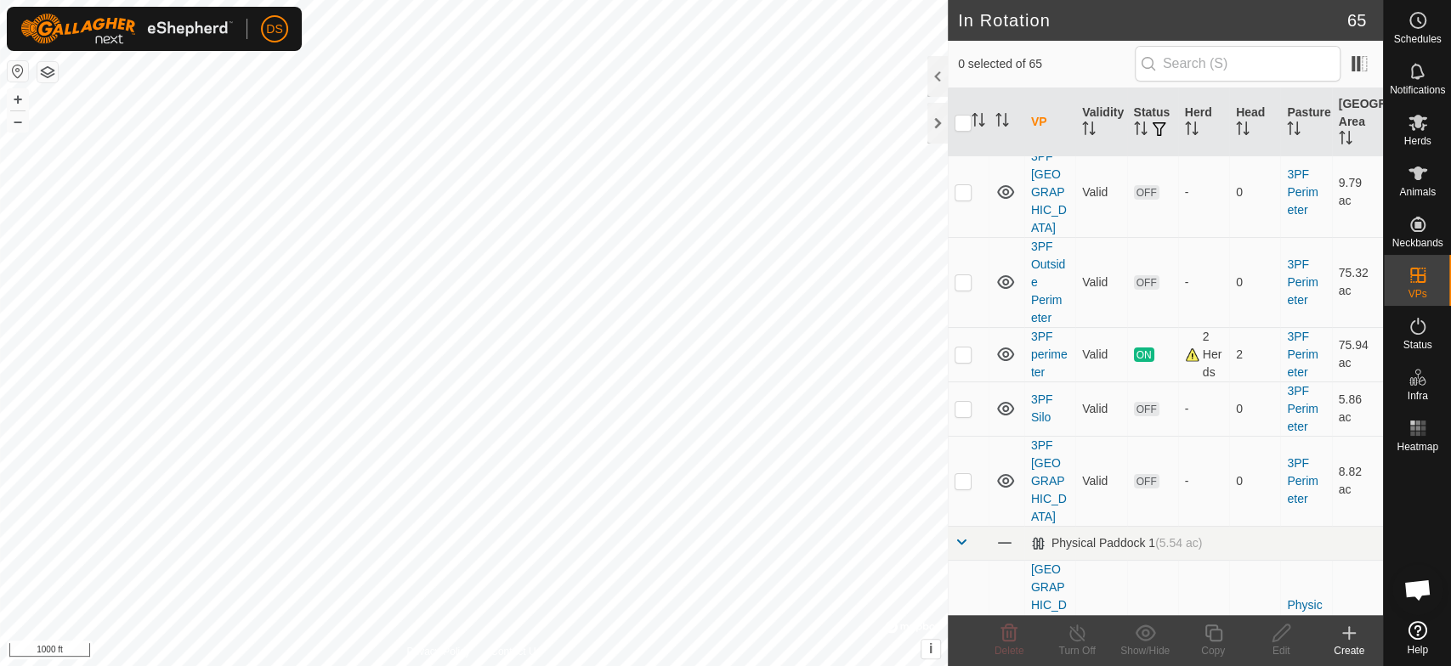
scroll to position [4027, 0]
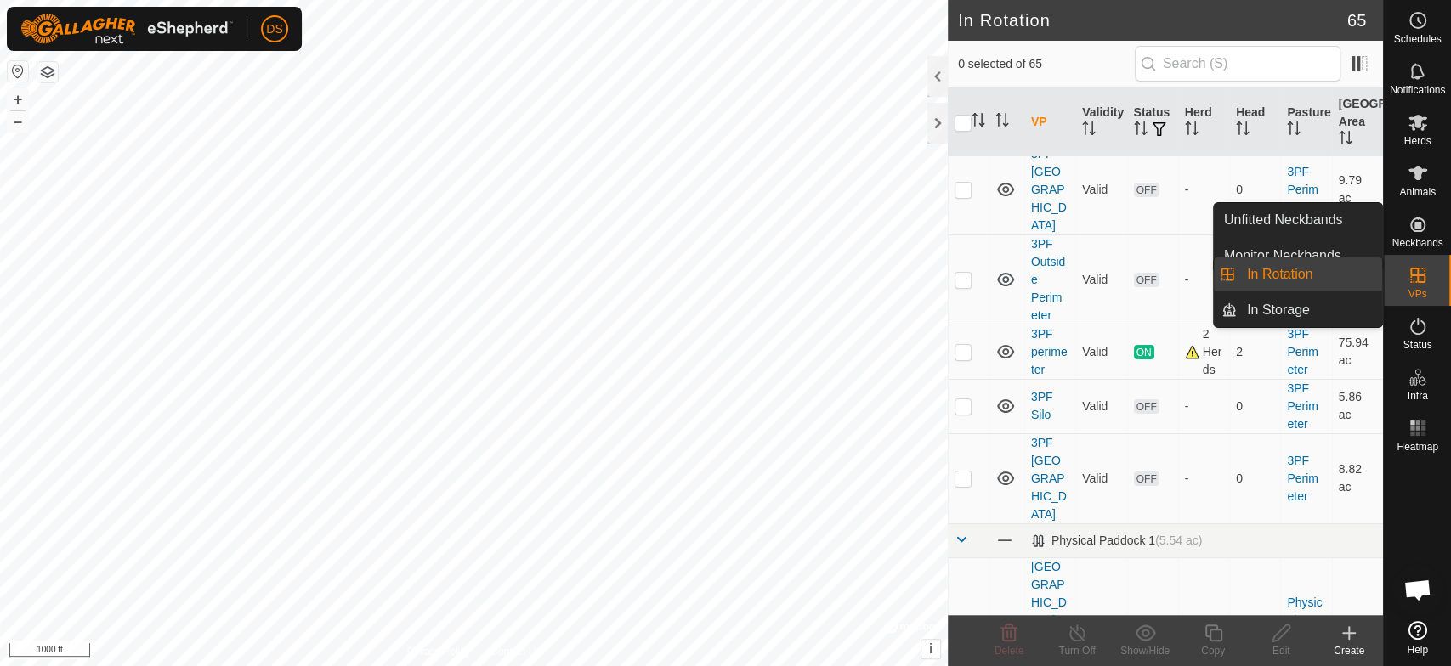
click at [1416, 274] on icon at bounding box center [1417, 275] width 15 height 15
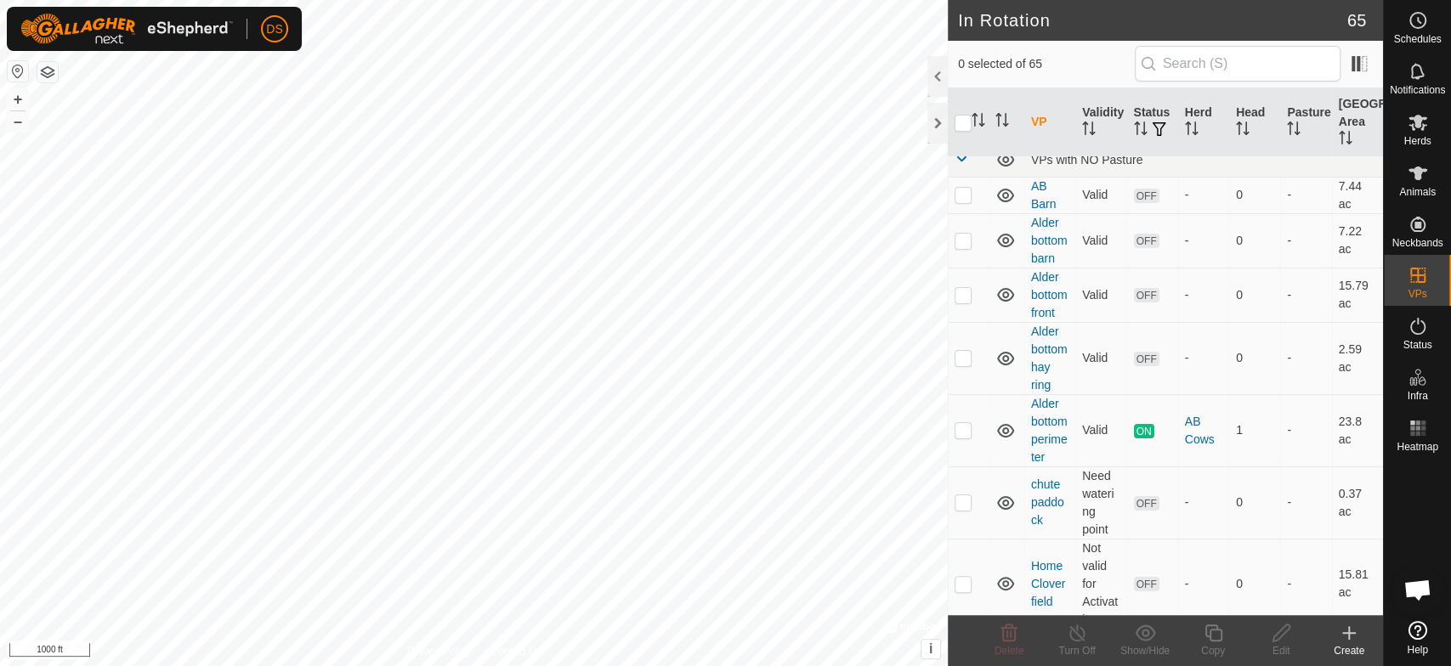
scroll to position [0, 0]
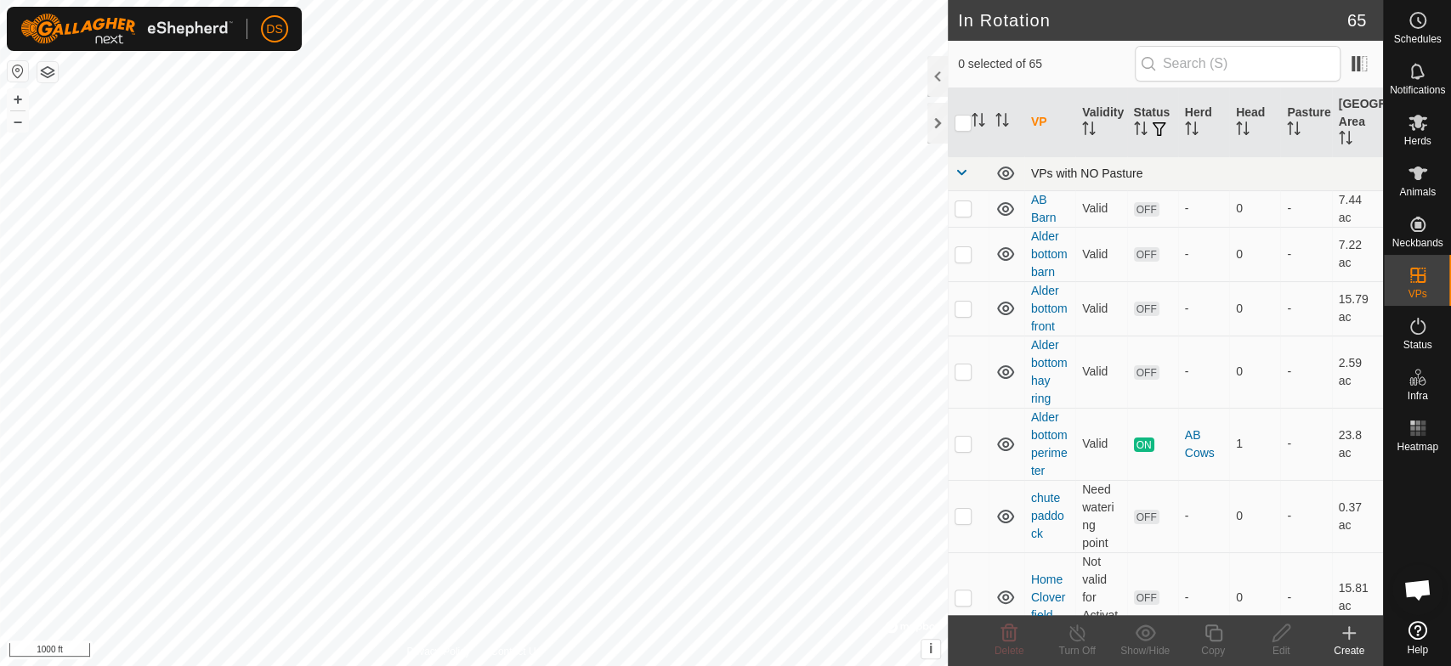
click at [962, 171] on span at bounding box center [961, 173] width 14 height 14
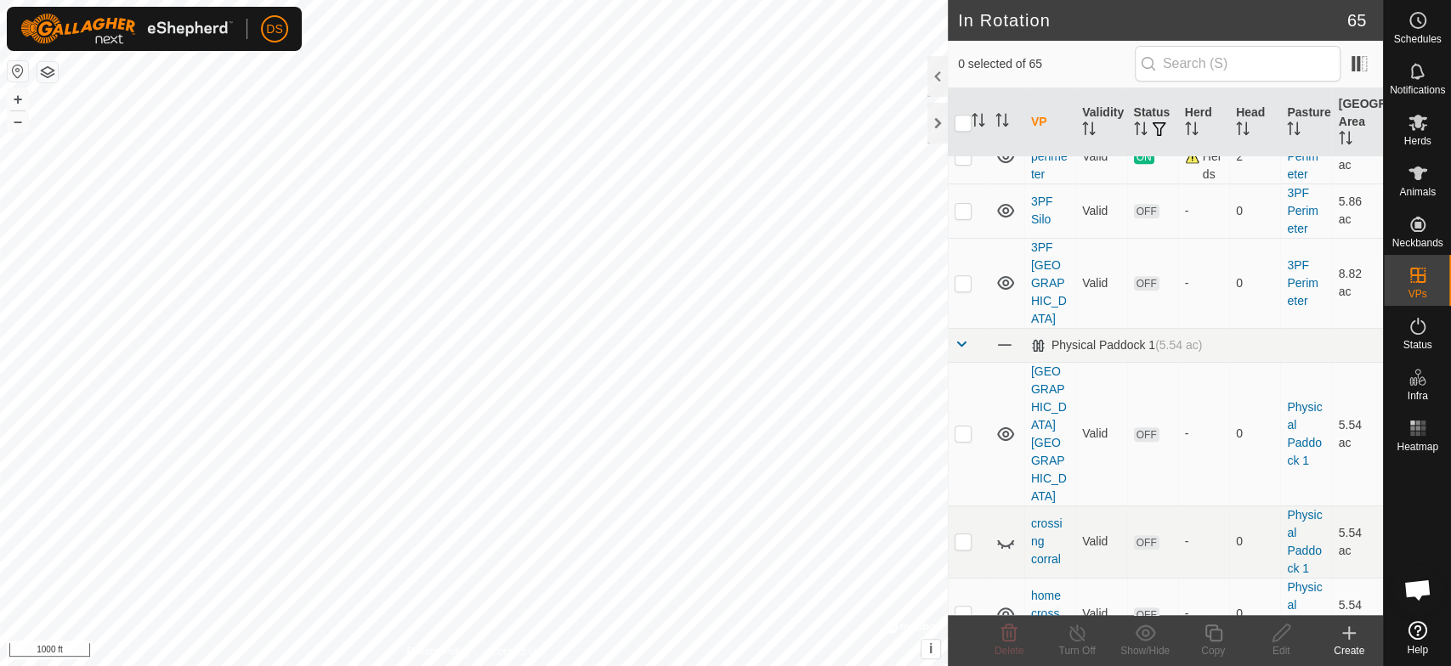
scroll to position [727, 0]
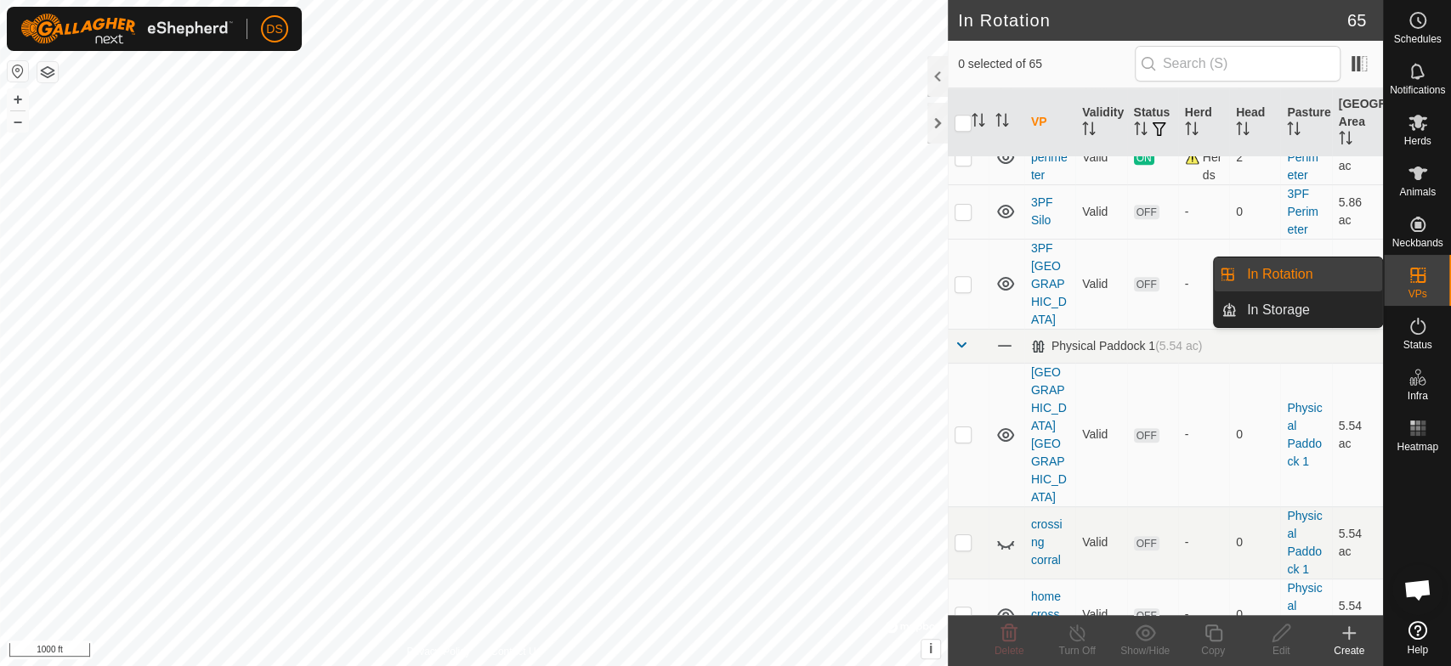
click at [1417, 284] on icon at bounding box center [1417, 275] width 20 height 20
click at [1292, 314] on link "In Storage" at bounding box center [1308, 310] width 145 height 34
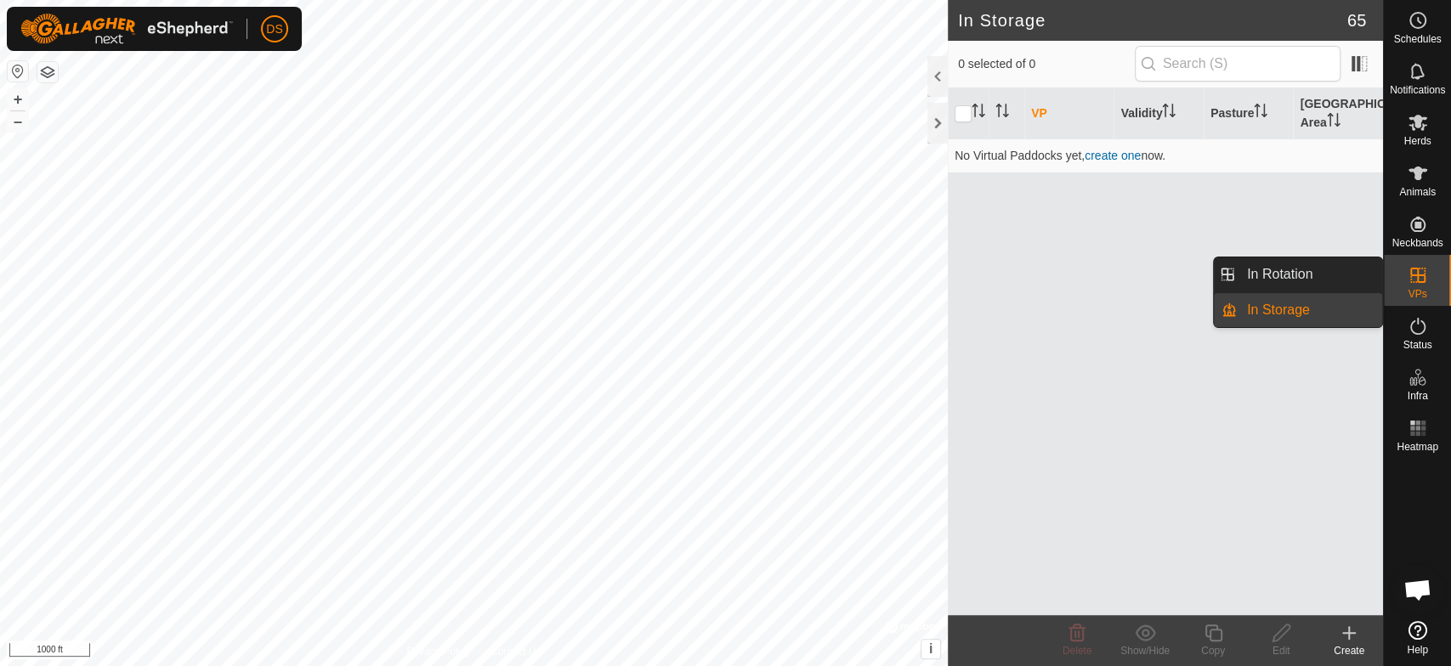
click at [1420, 278] on icon at bounding box center [1417, 275] width 20 height 20
click at [1278, 308] on link "In Storage" at bounding box center [1308, 310] width 145 height 34
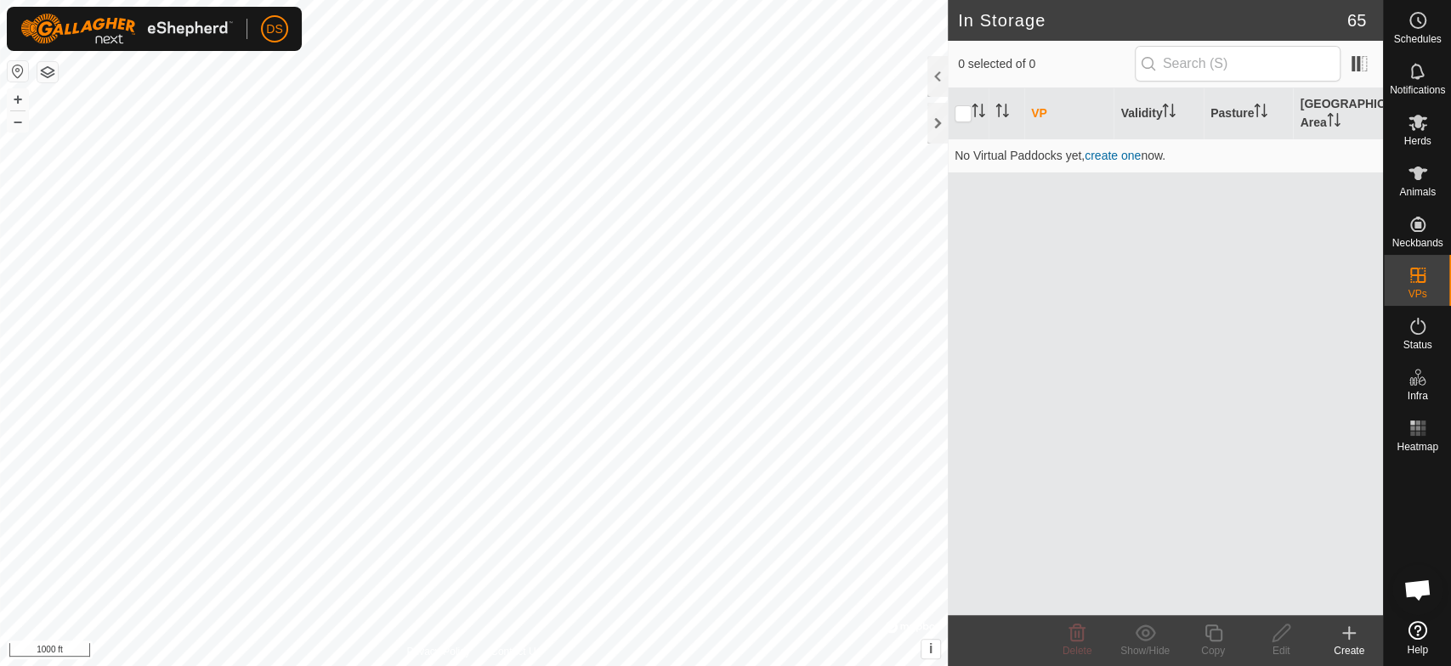
click at [1345, 631] on icon at bounding box center [1348, 633] width 20 height 20
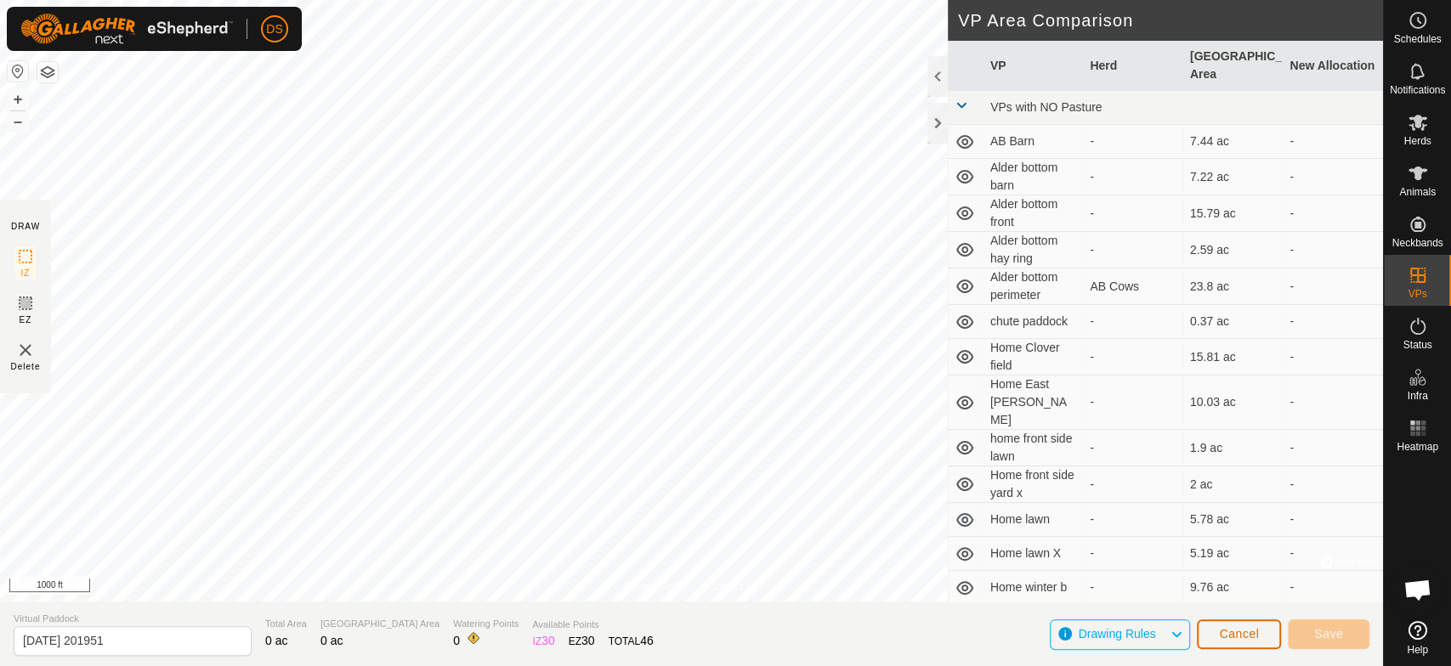
click at [1235, 637] on span "Cancel" at bounding box center [1239, 634] width 40 height 14
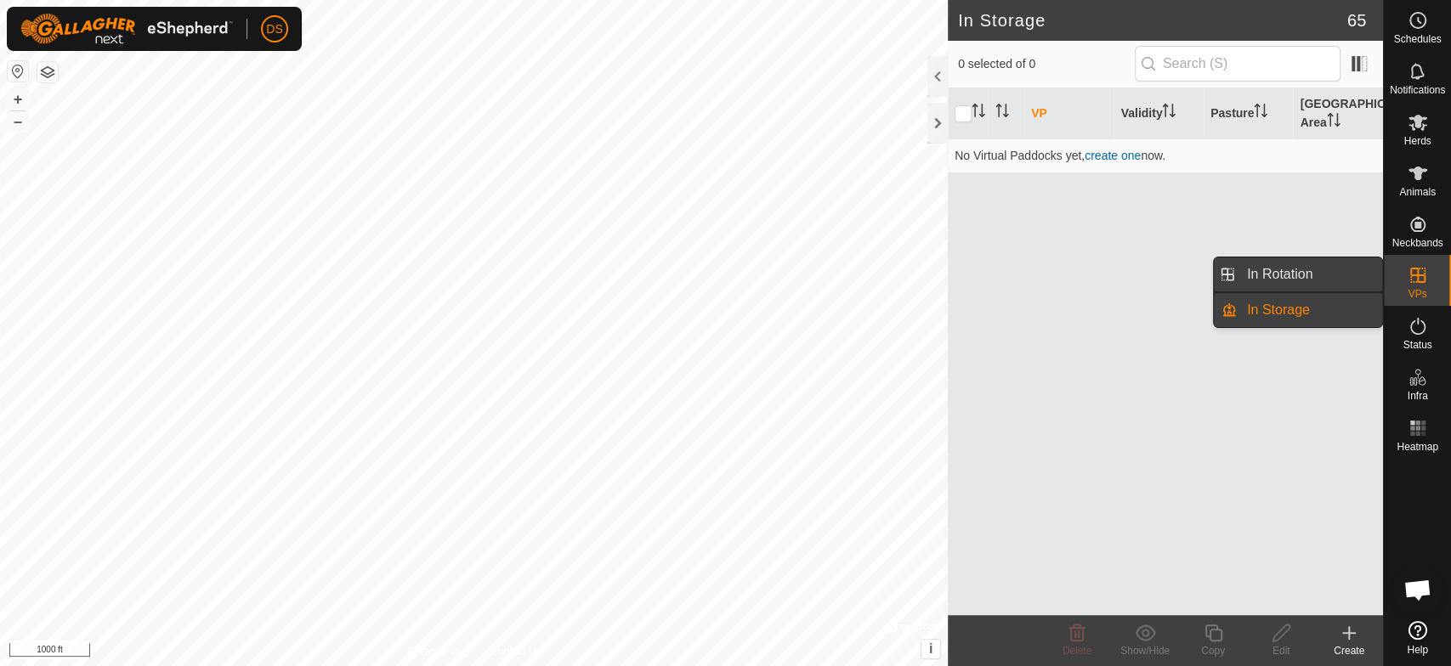
click at [1300, 266] on link "In Rotation" at bounding box center [1308, 274] width 145 height 34
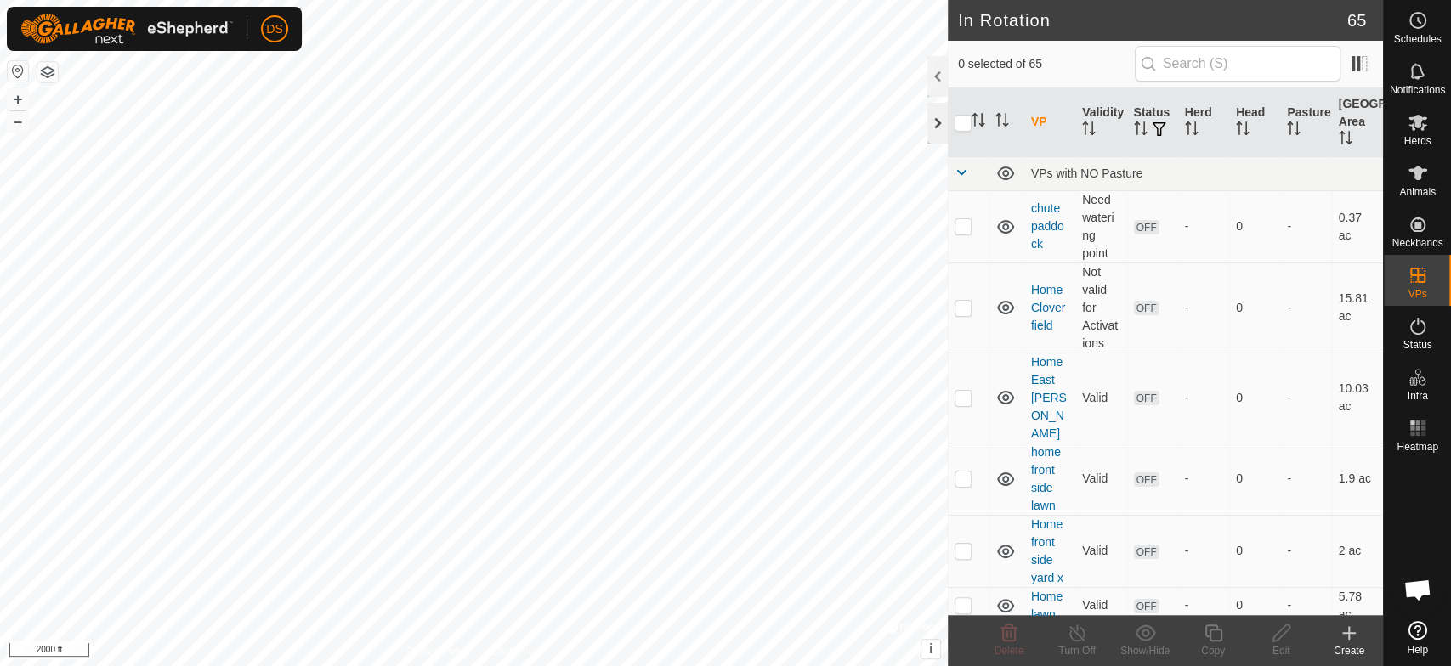
click at [930, 125] on div at bounding box center [937, 123] width 20 height 41
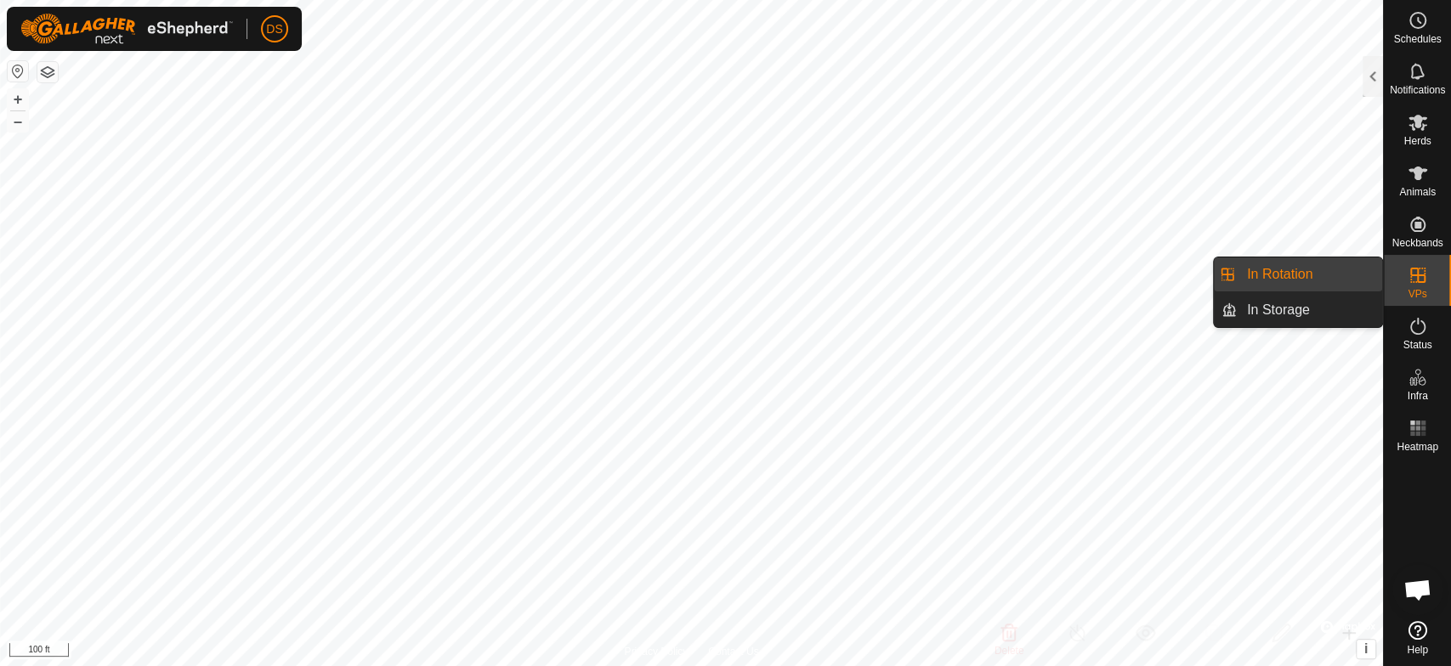
click at [1415, 275] on icon at bounding box center [1417, 275] width 15 height 15
click at [1317, 273] on link "In Rotation" at bounding box center [1308, 274] width 145 height 34
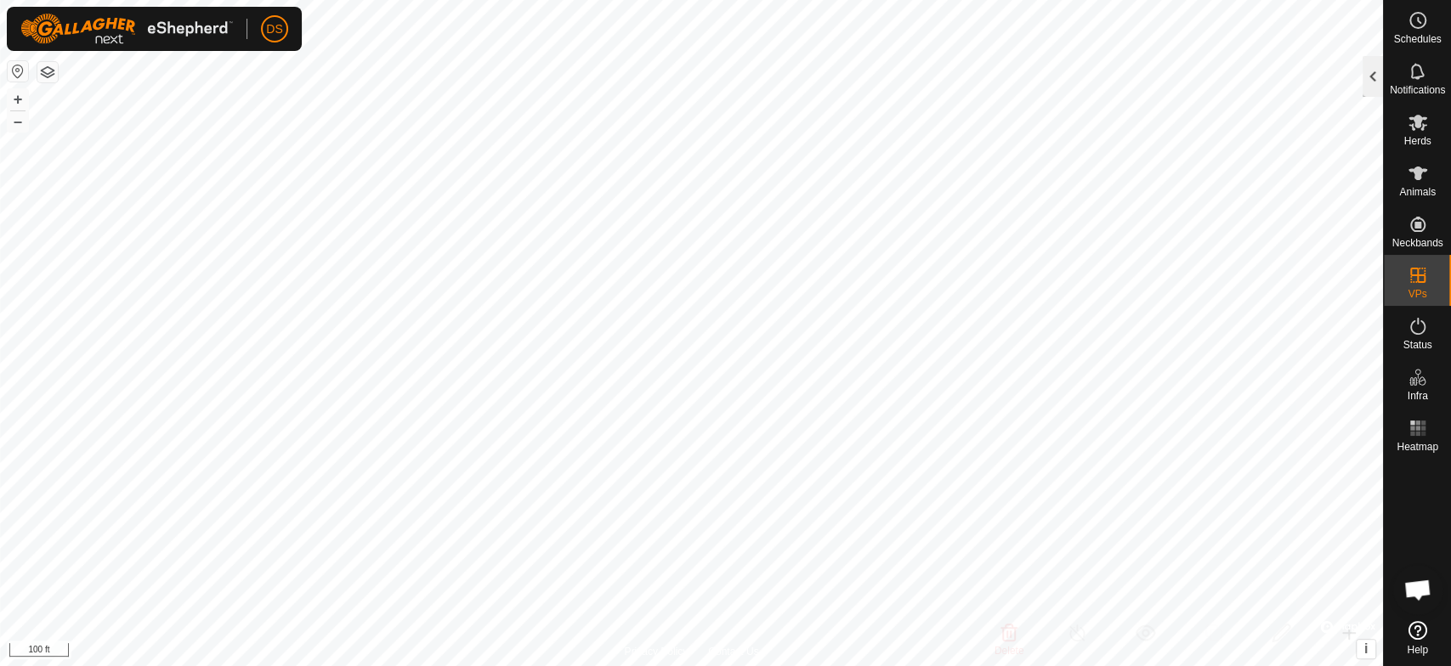
click at [1363, 69] on div at bounding box center [1372, 76] width 20 height 41
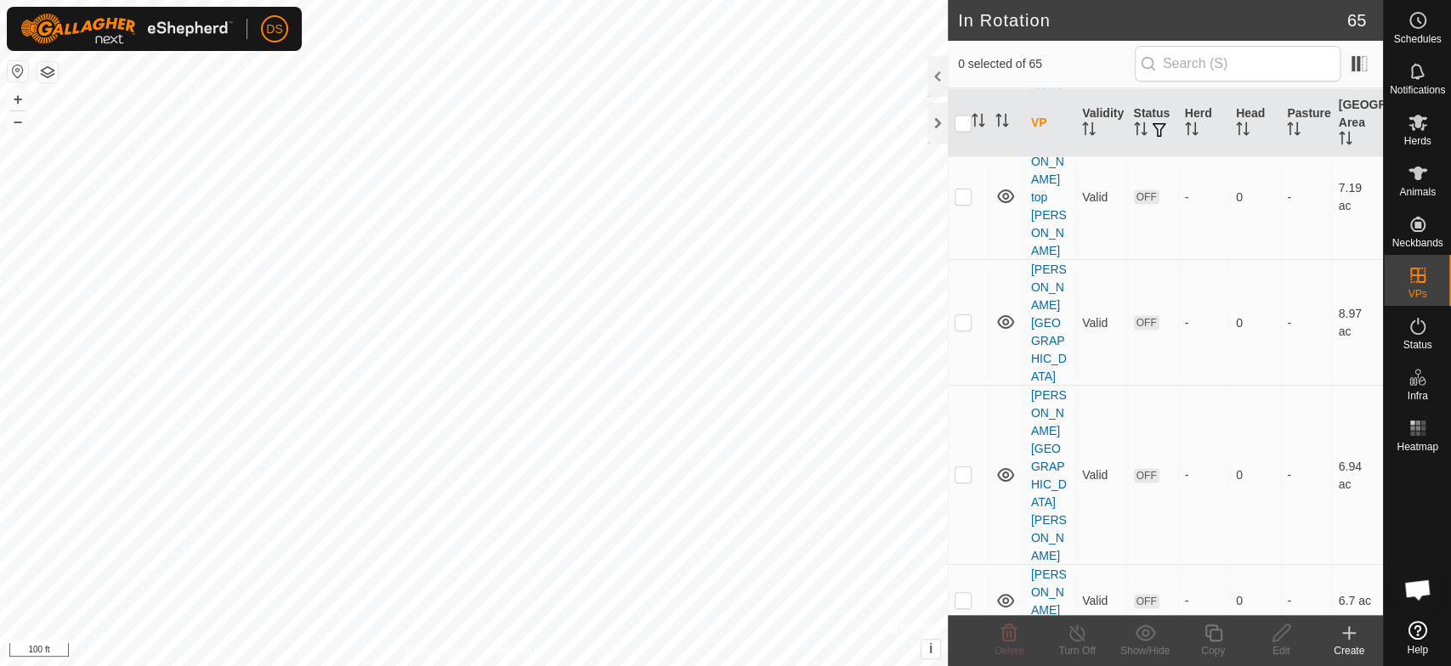
scroll to position [2171, 0]
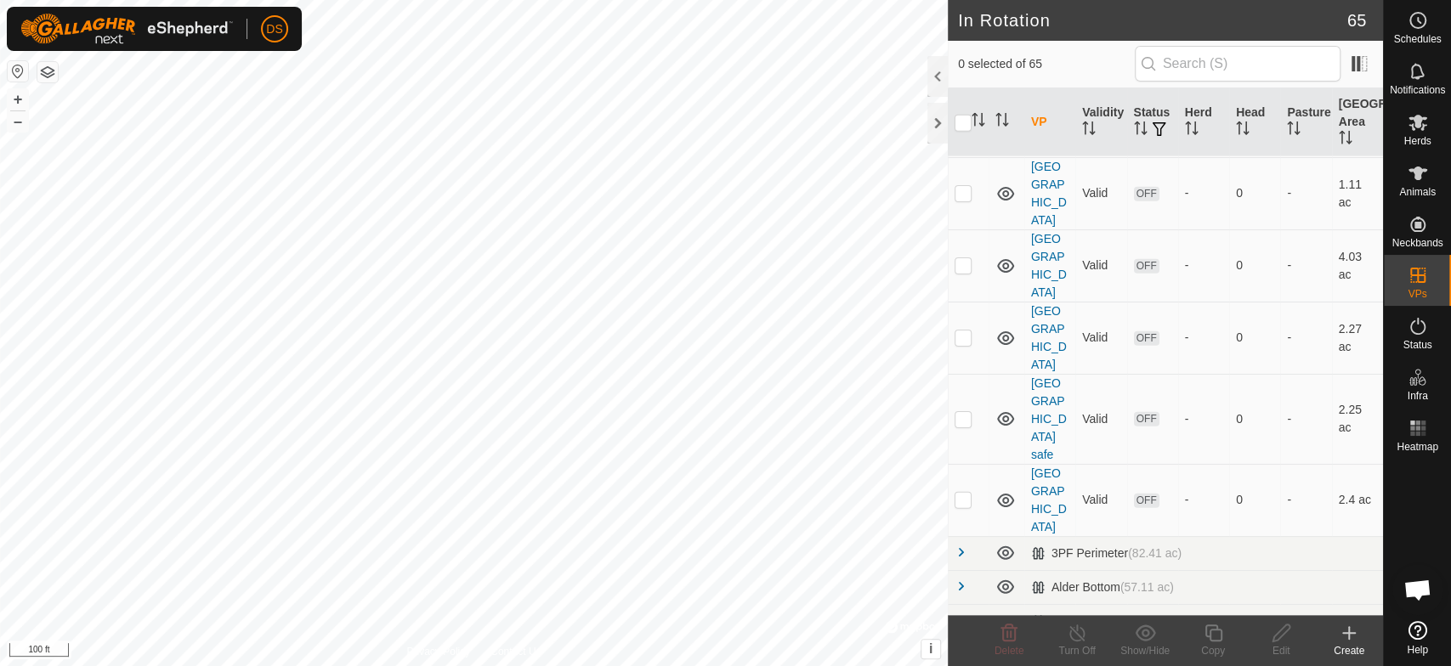
scroll to position [2927, 0]
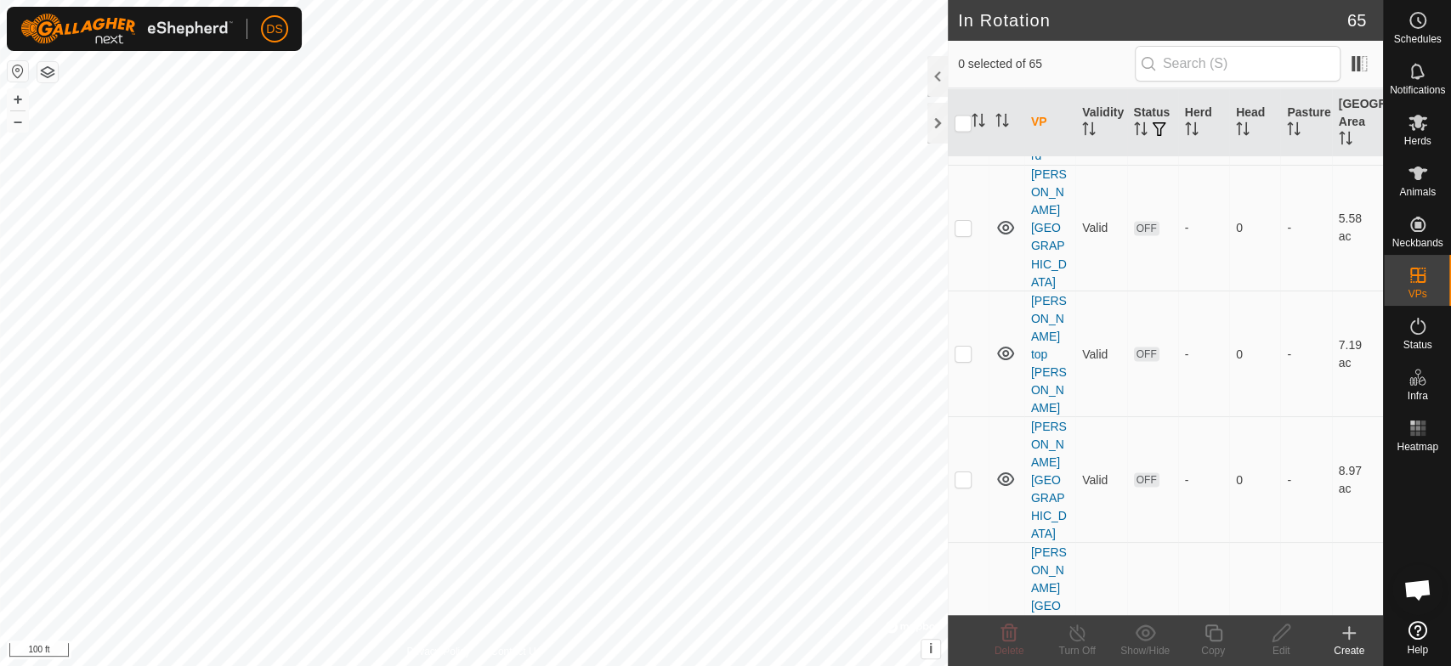
scroll to position [2051, 0]
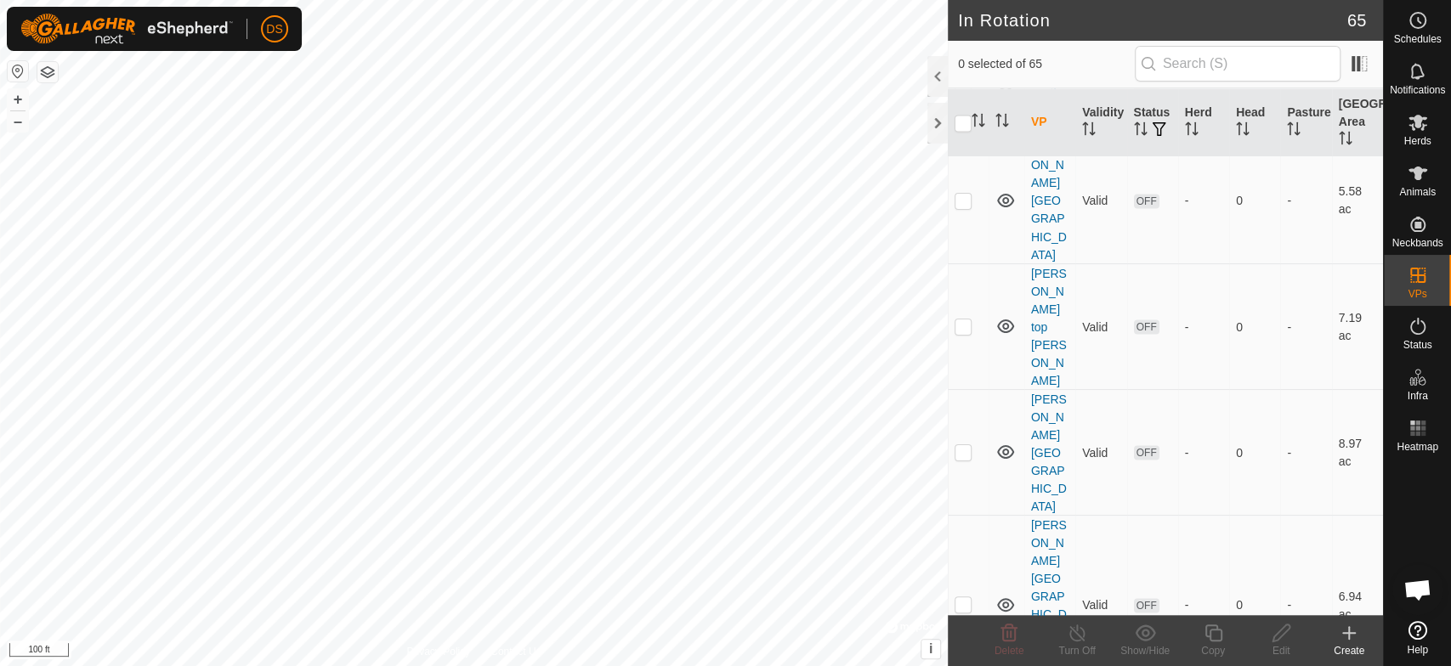
scroll to position [2077, 0]
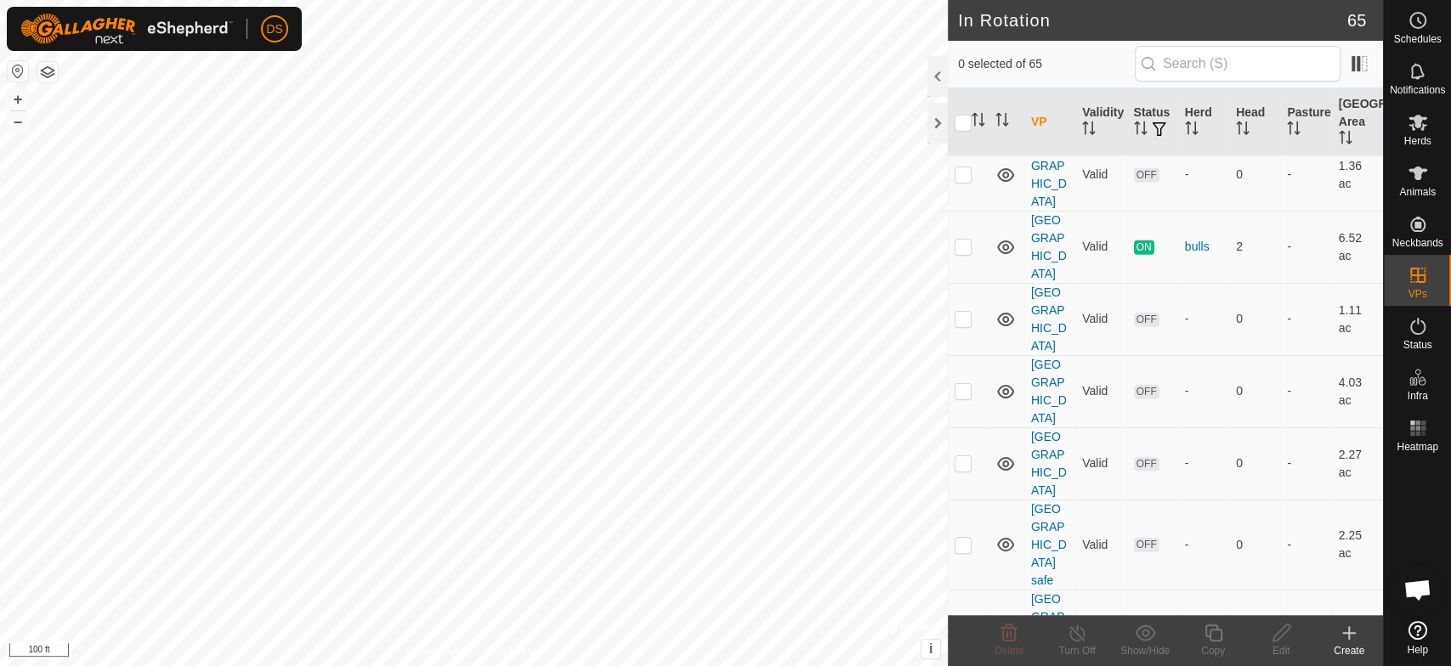
scroll to position [2738, 0]
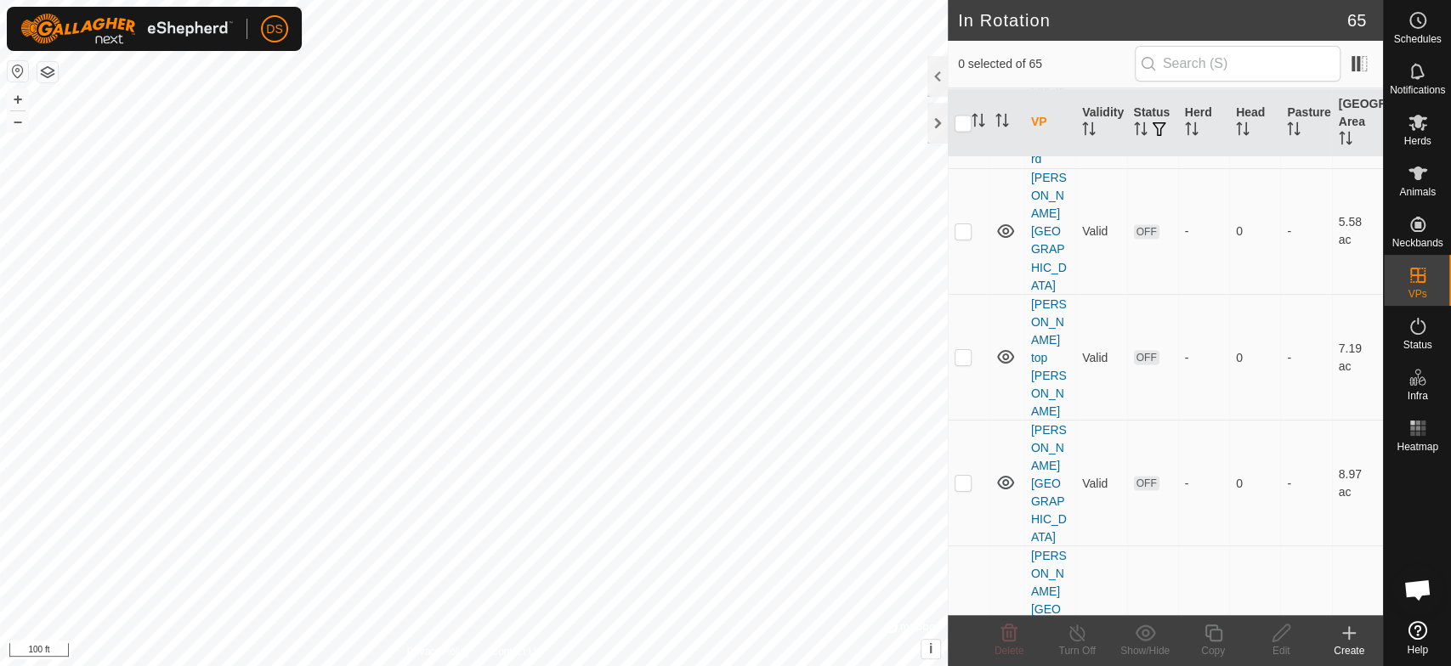
scroll to position [1957, 0]
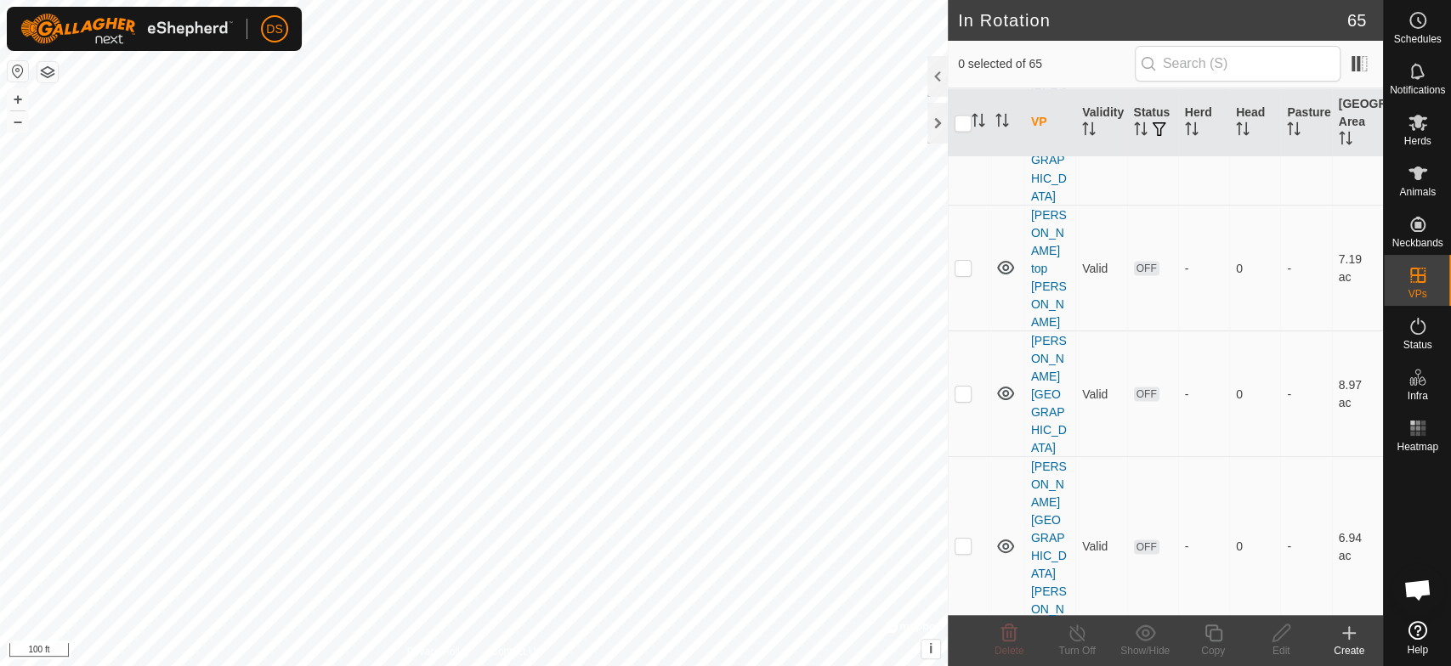
scroll to position [2146, 0]
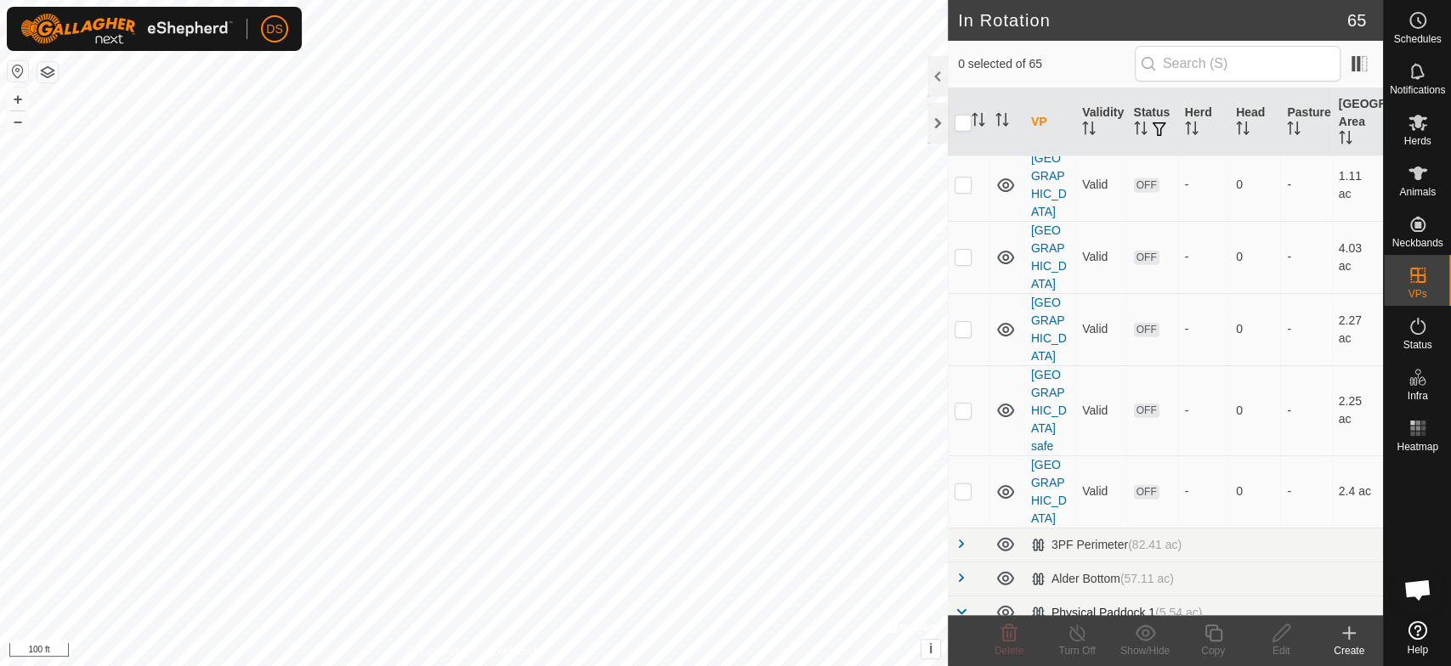
scroll to position [2901, 0]
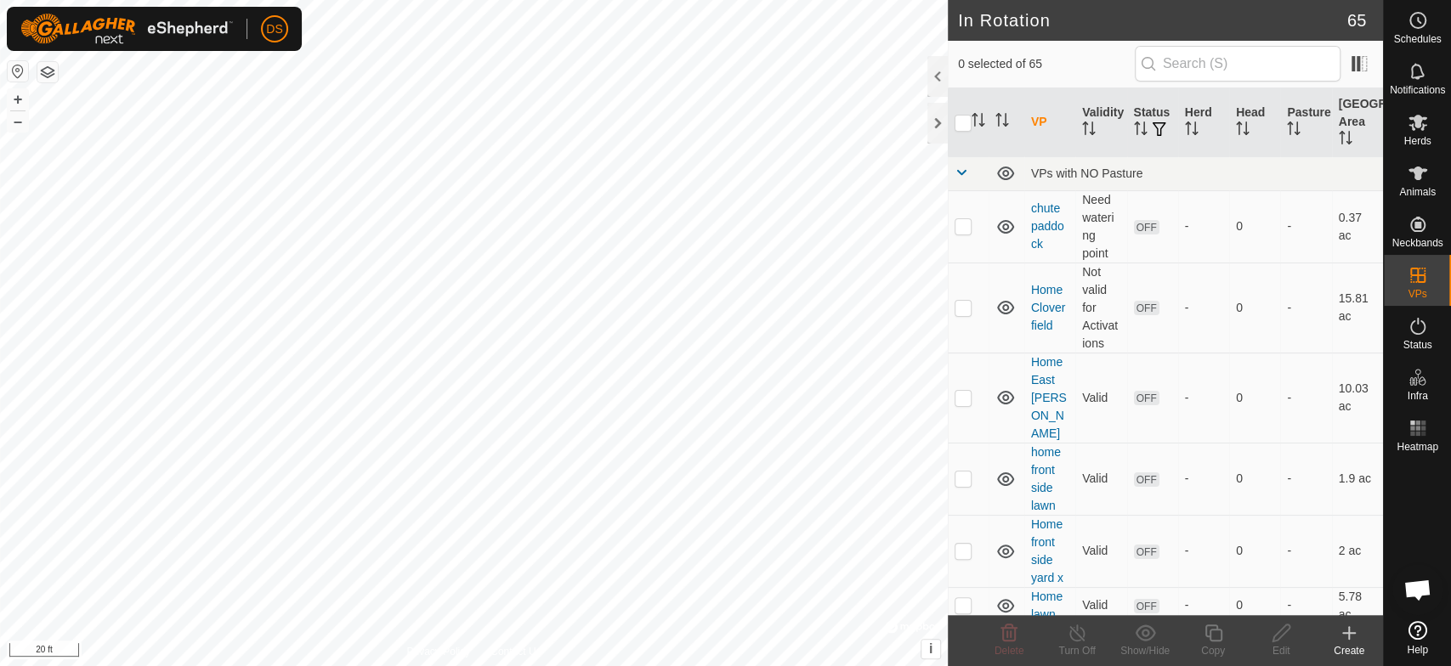
scroll to position [2474, 0]
click at [934, 70] on div at bounding box center [937, 76] width 20 height 41
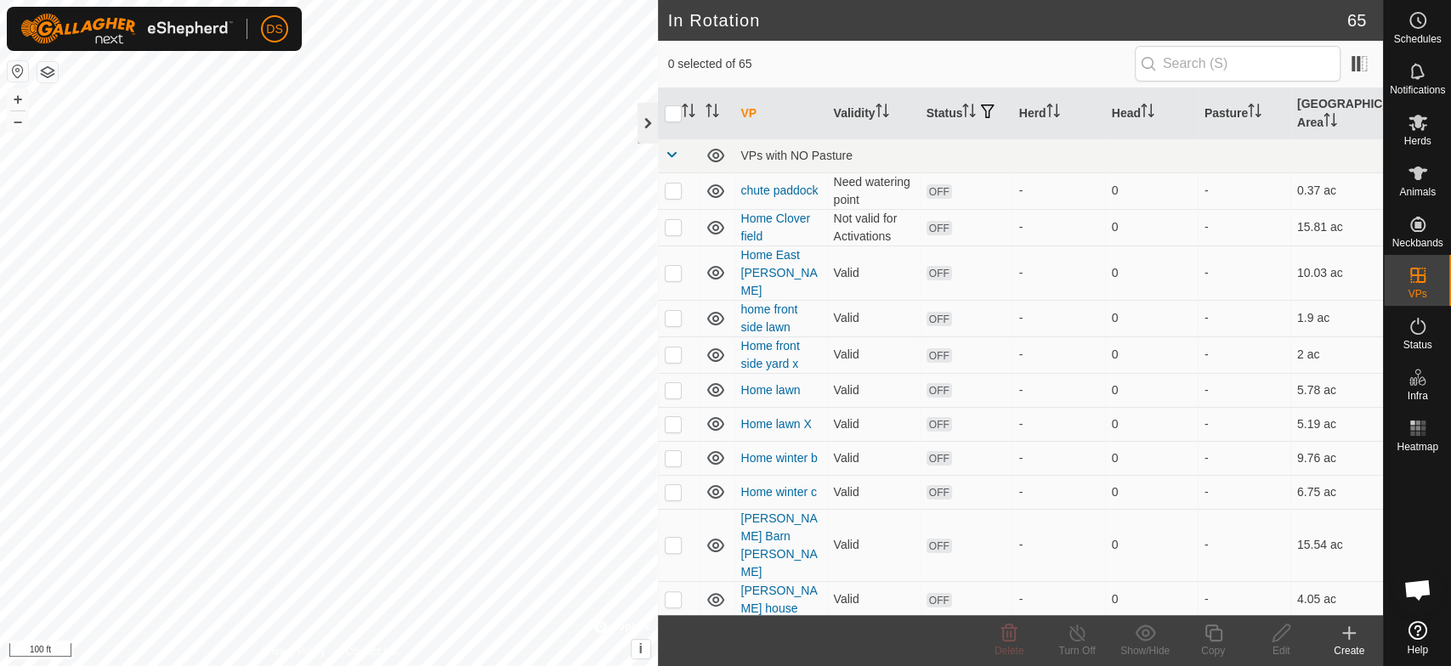
click at [646, 126] on div at bounding box center [647, 123] width 20 height 41
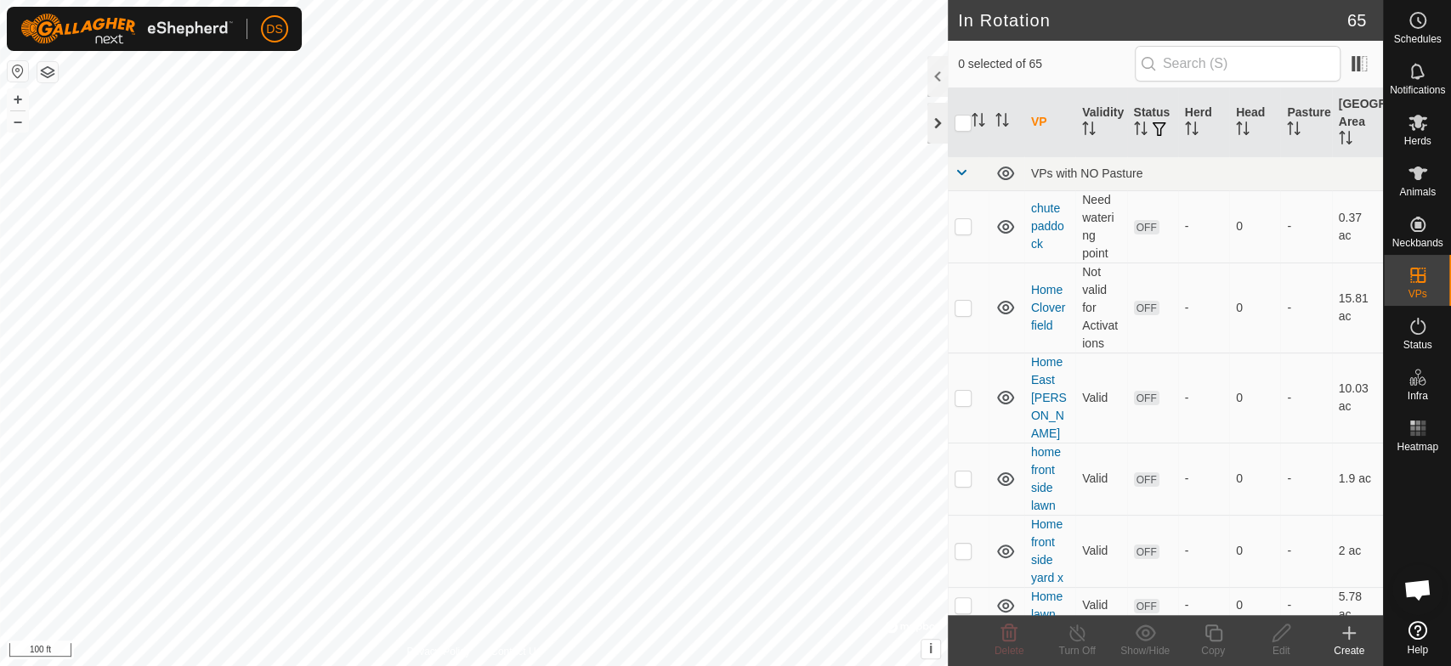
click at [932, 122] on div at bounding box center [937, 123] width 20 height 41
